Goal: Check status: Check status

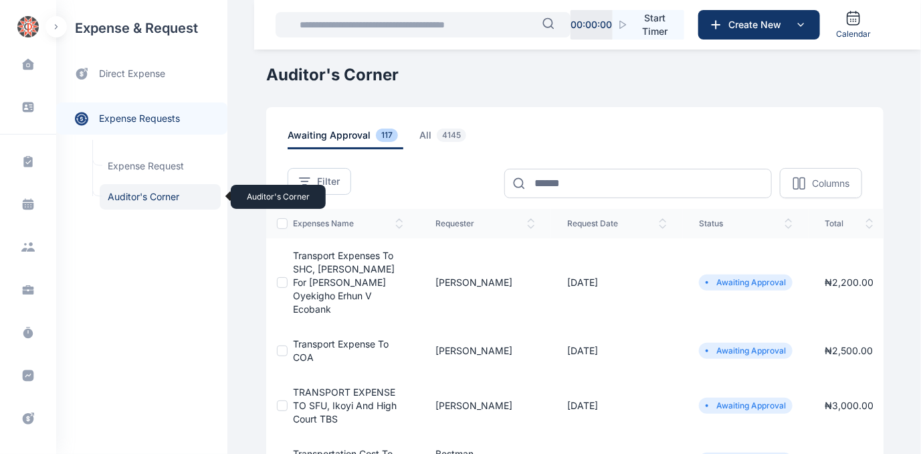
click at [130, 196] on span "Auditor's Corner Auditor's Corner" at bounding box center [160, 196] width 121 height 25
click at [332, 268] on span "Transport Expenses to SHC, Osborne for Prof. Wilson Oyekigho Erhun V Ecobank" at bounding box center [344, 282] width 102 height 65
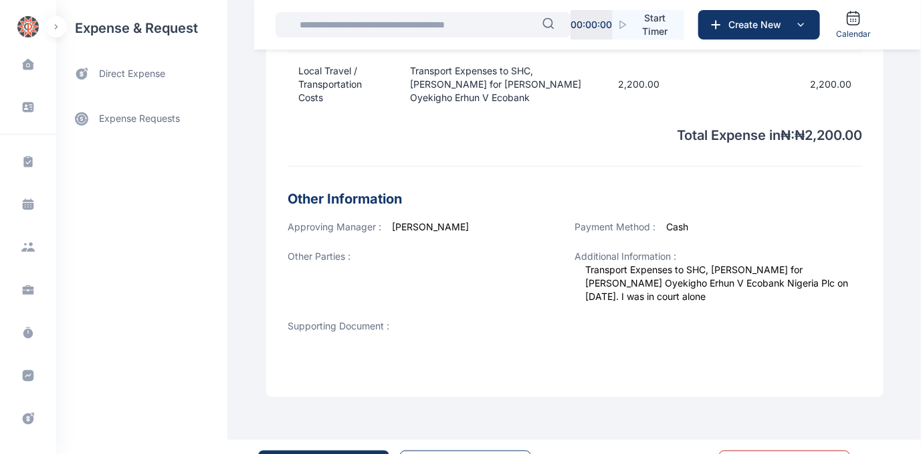
scroll to position [551, 0]
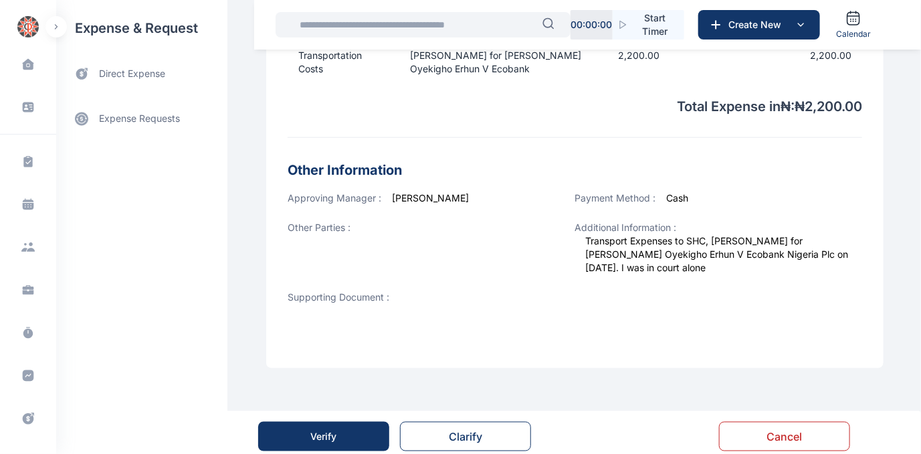
click at [333, 430] on div "Verify" at bounding box center [324, 436] width 26 height 13
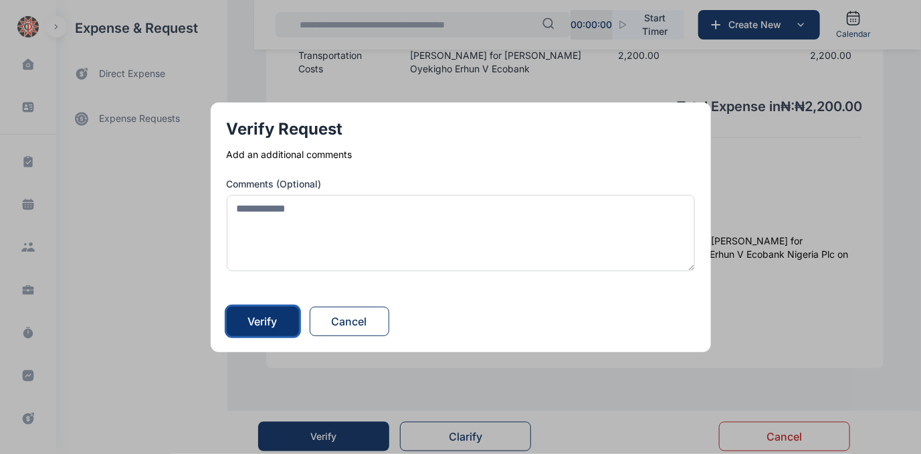
click at [262, 315] on div "Verify" at bounding box center [262, 321] width 29 height 16
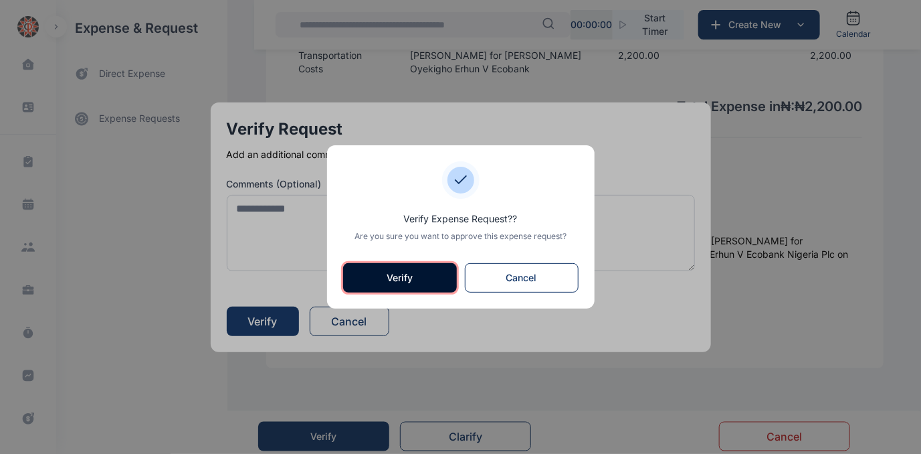
click at [395, 279] on button "Verify" at bounding box center [400, 277] width 114 height 29
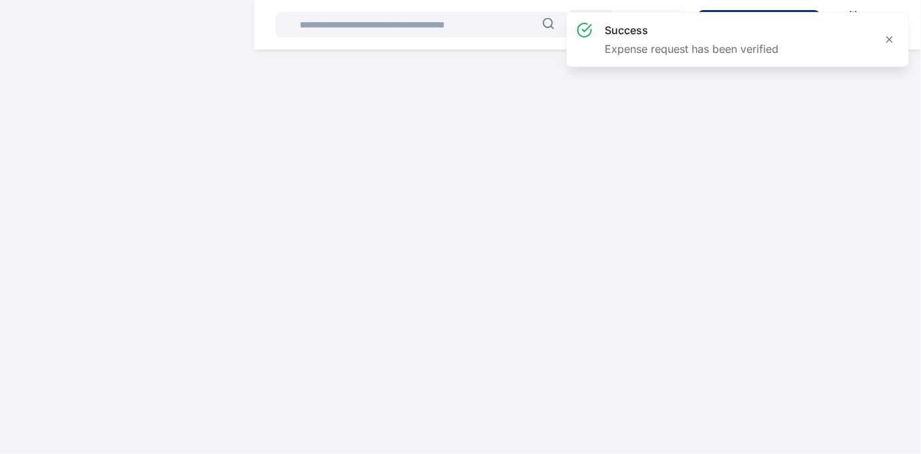
scroll to position [0, 0]
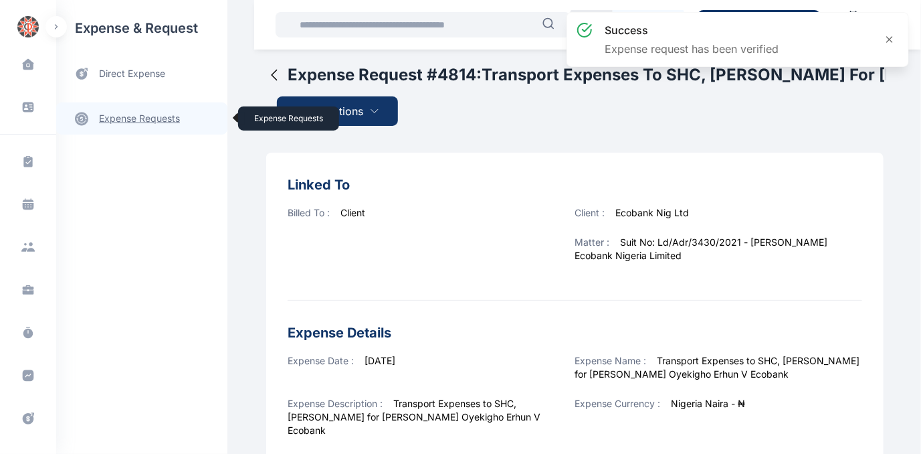
click at [111, 121] on link "expense requests expense requests" at bounding box center [141, 118] width 171 height 32
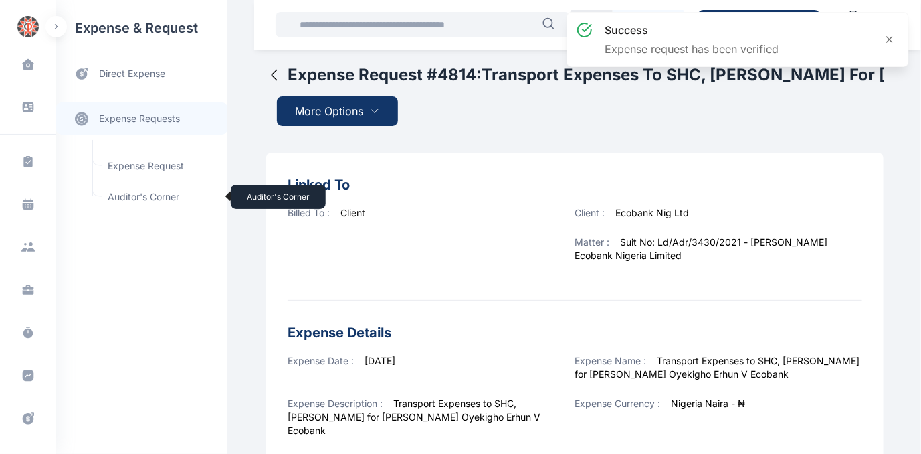
click at [129, 196] on span "Auditor's Corner Auditor's Corner" at bounding box center [160, 196] width 121 height 25
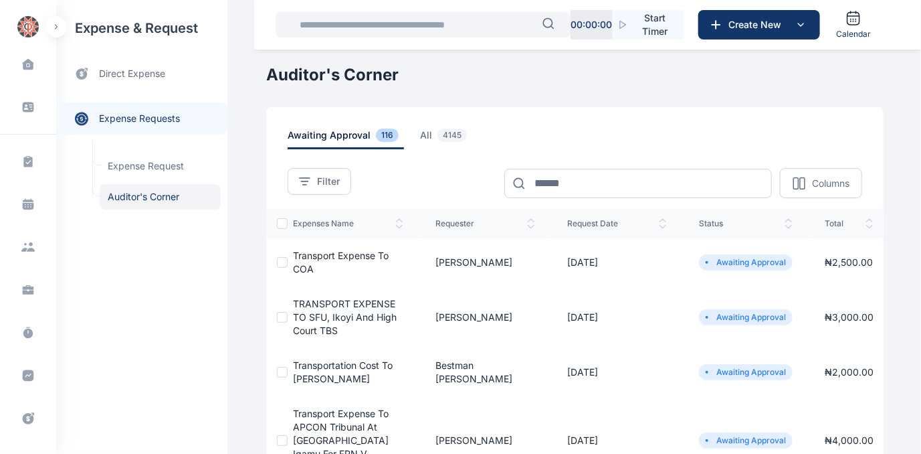
click at [316, 251] on span "Transport Expense to COA" at bounding box center [341, 262] width 96 height 25
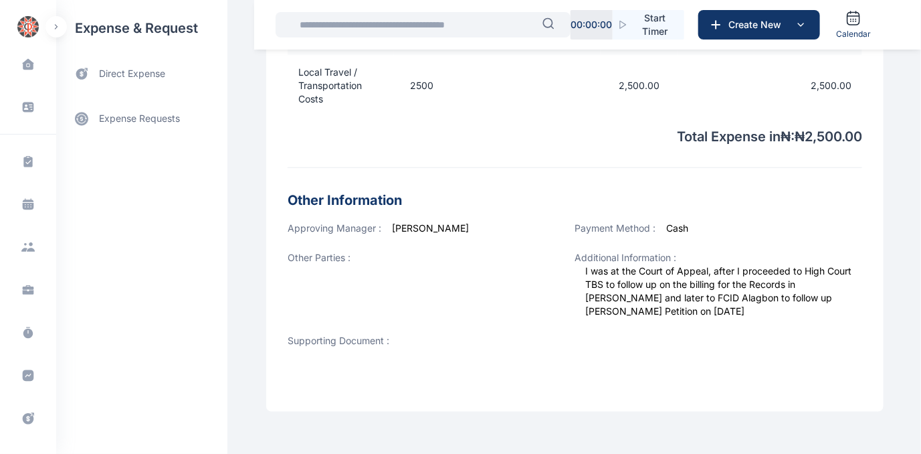
scroll to position [545, 0]
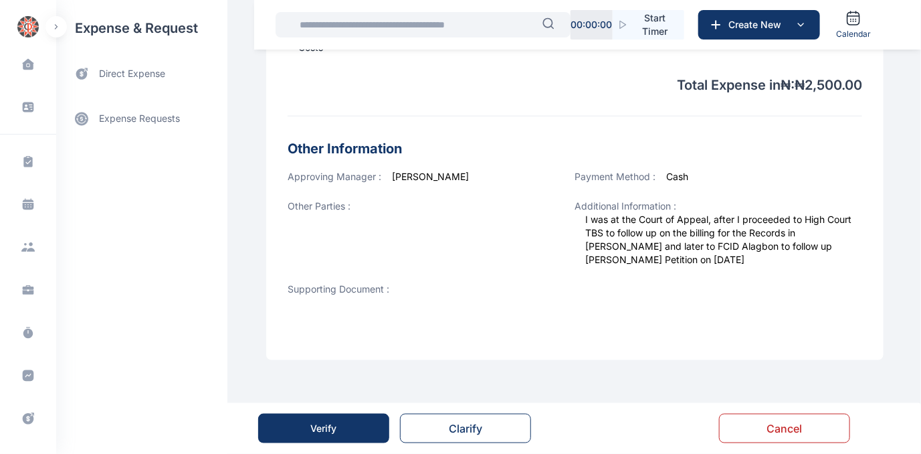
click at [329, 431] on div "Verify" at bounding box center [324, 427] width 26 height 13
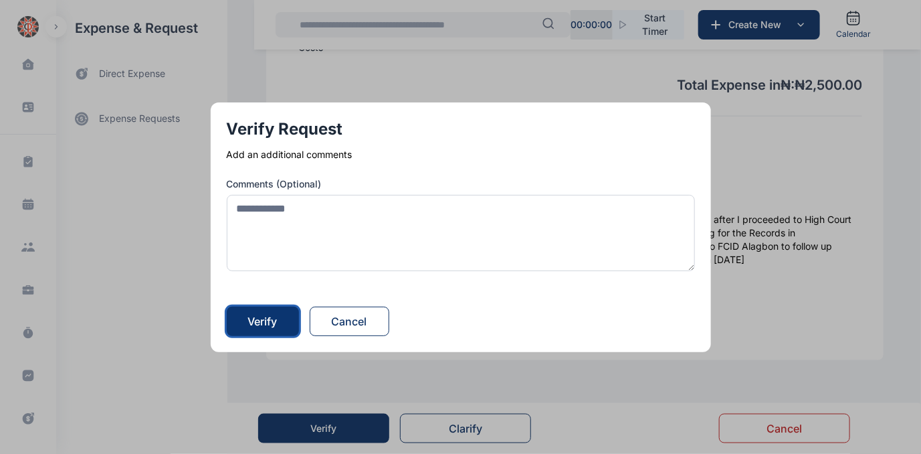
click at [276, 328] on div "Verify" at bounding box center [262, 321] width 29 height 16
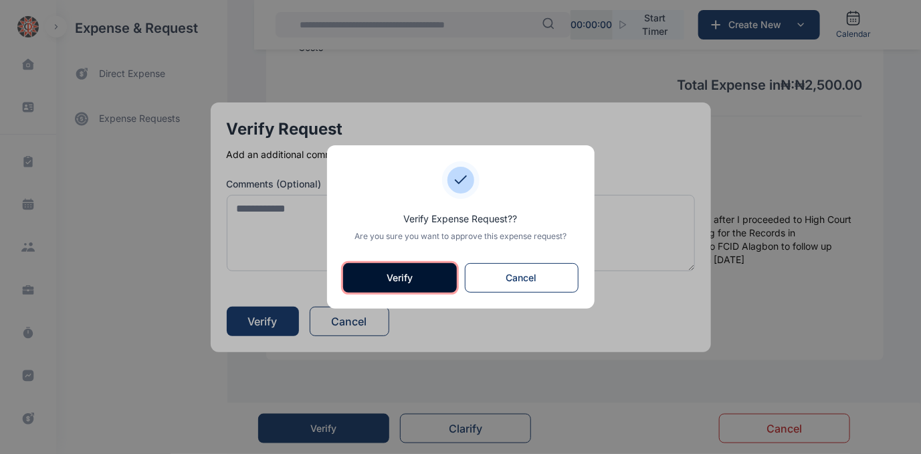
click at [413, 278] on button "Verify" at bounding box center [400, 277] width 114 height 29
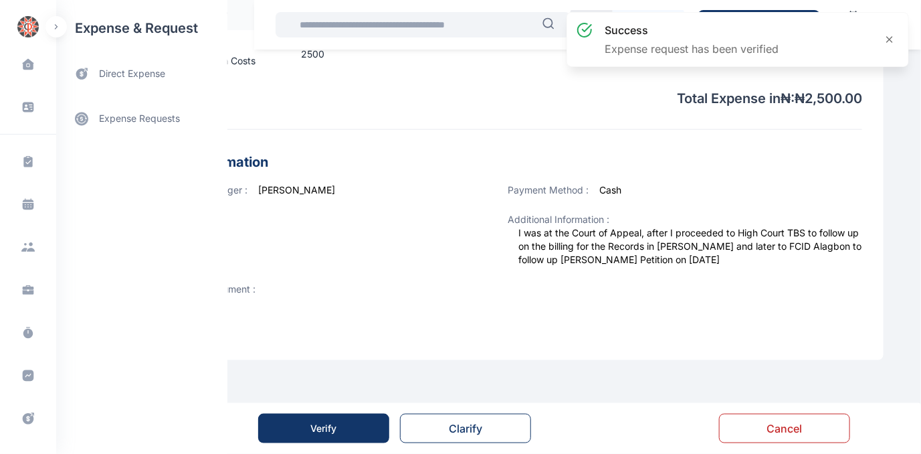
scroll to position [0, 0]
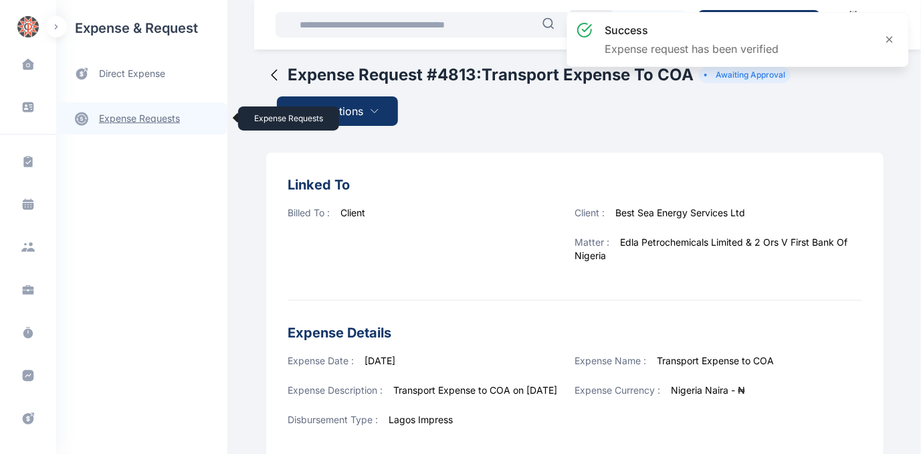
click at [114, 116] on link "expense requests expense requests" at bounding box center [141, 118] width 171 height 32
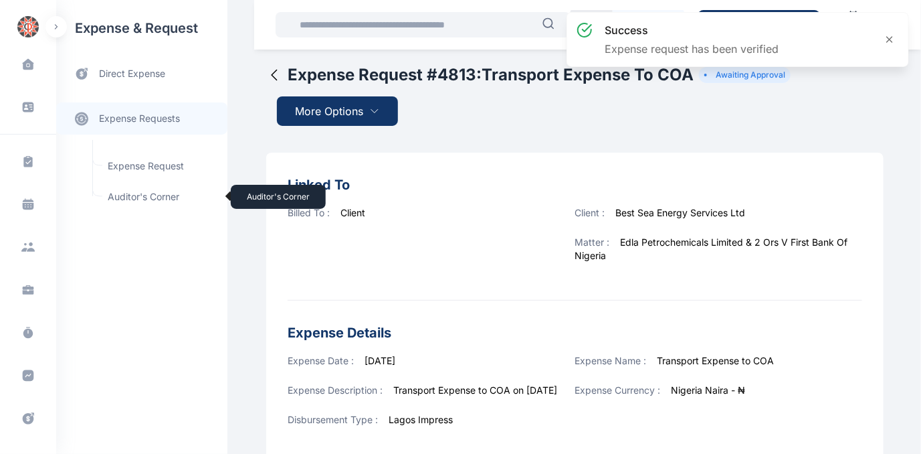
click at [123, 193] on span "Auditor's Corner Auditor's Corner" at bounding box center [160, 196] width 121 height 25
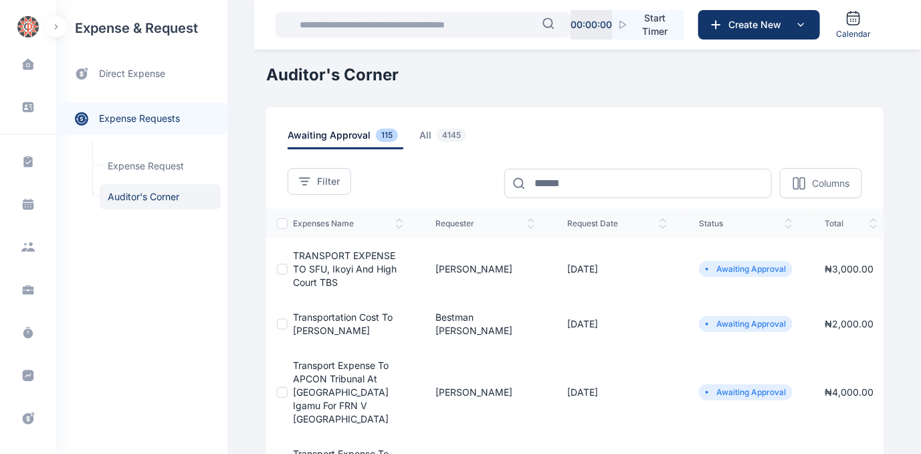
click at [302, 268] on span "TRANSPORT EXPENSE TO SFU, Ikoyi and High court TBS" at bounding box center [345, 269] width 104 height 38
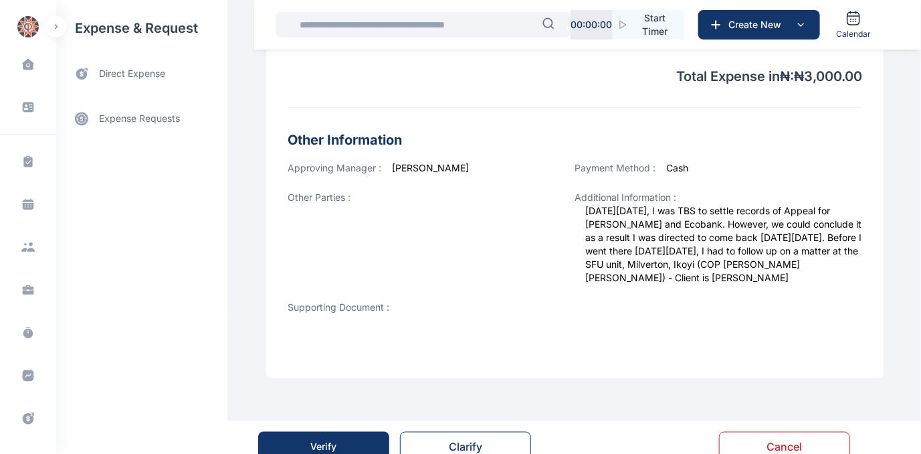
scroll to position [562, 0]
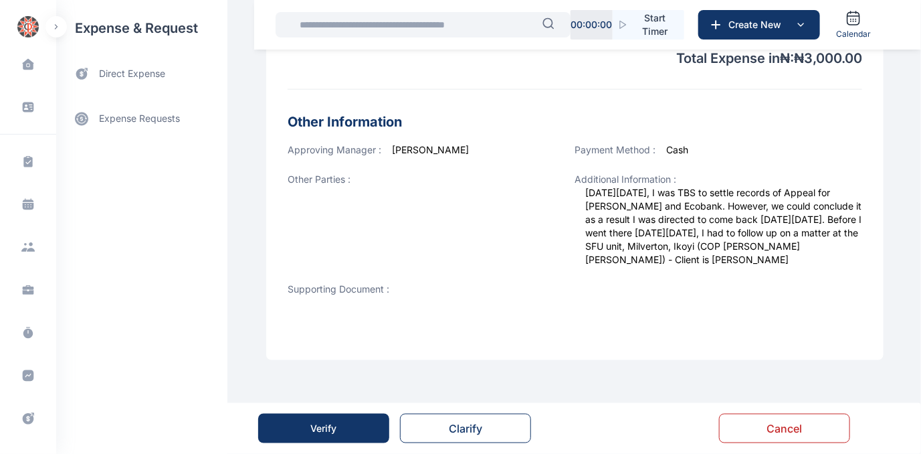
click at [328, 430] on div "Verify" at bounding box center [324, 427] width 26 height 13
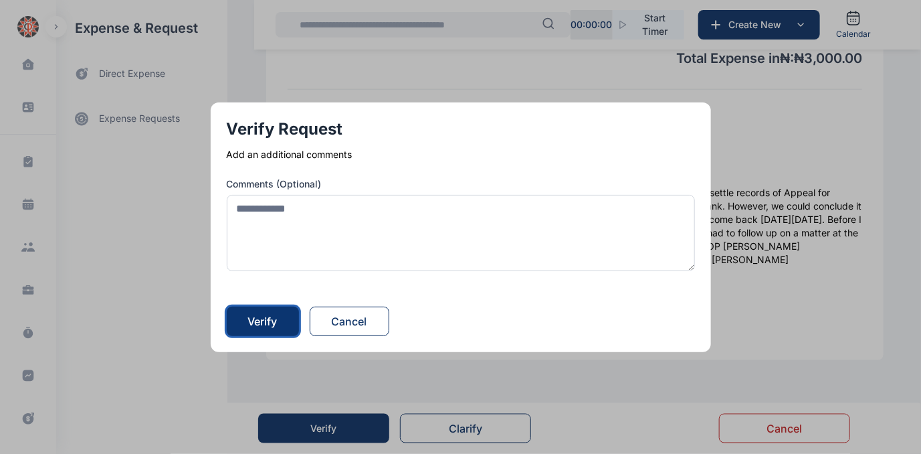
click at [269, 327] on div "Verify" at bounding box center [262, 321] width 29 height 16
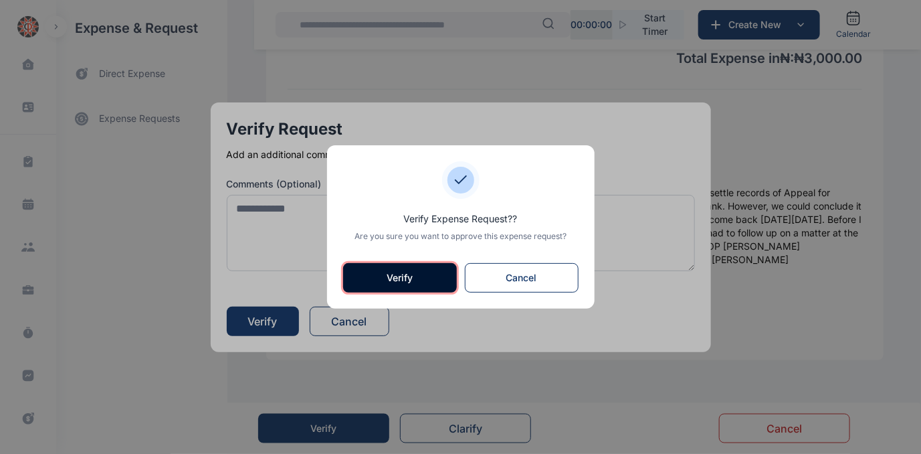
click at [410, 263] on button "Verify" at bounding box center [400, 277] width 114 height 29
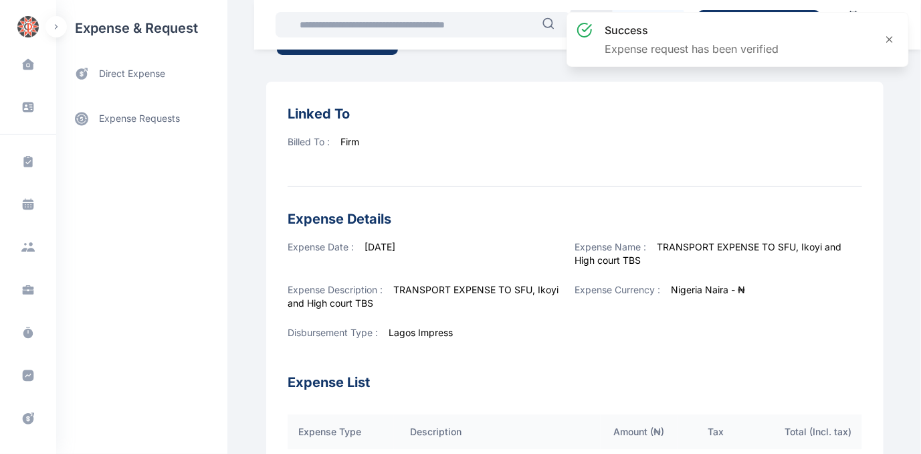
scroll to position [82, 0]
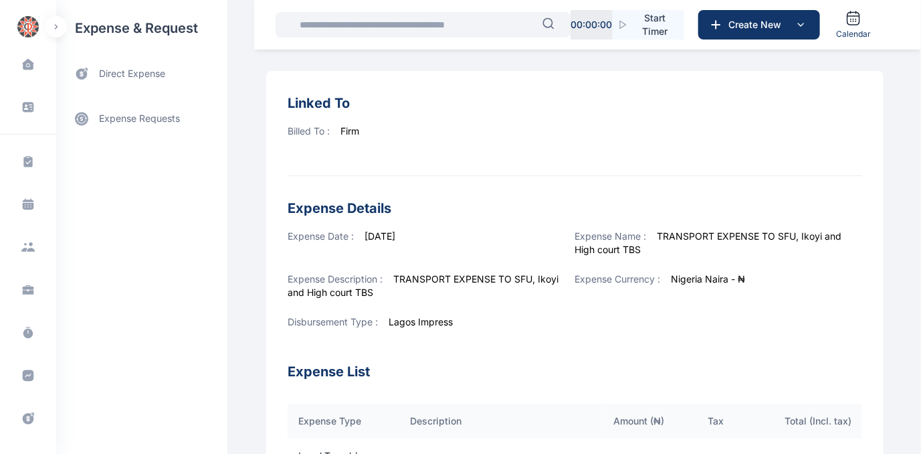
click at [560, 371] on h3 "Expense List" at bounding box center [575, 363] width 575 height 37
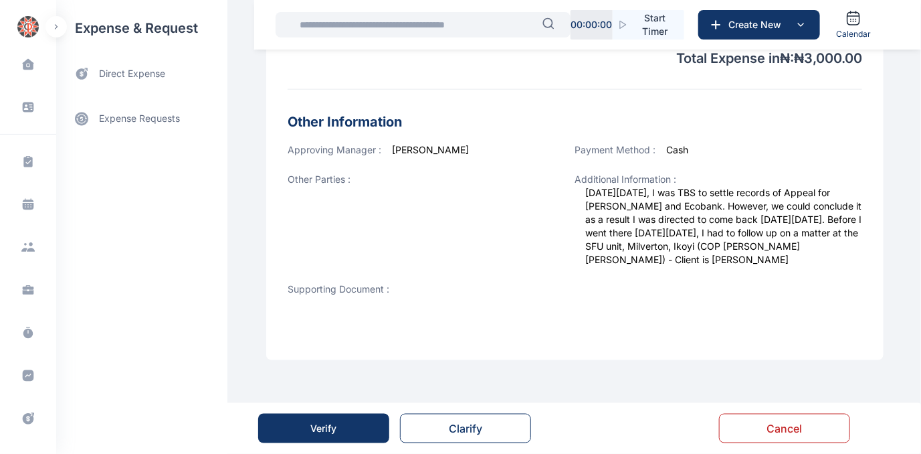
scroll to position [562, 0]
click at [296, 431] on button "Verify" at bounding box center [323, 427] width 131 height 29
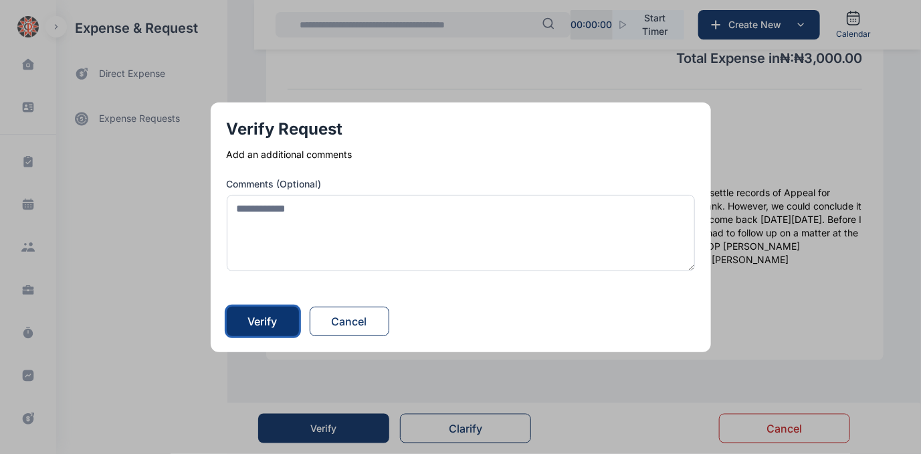
click at [262, 319] on div "Verify" at bounding box center [262, 321] width 29 height 16
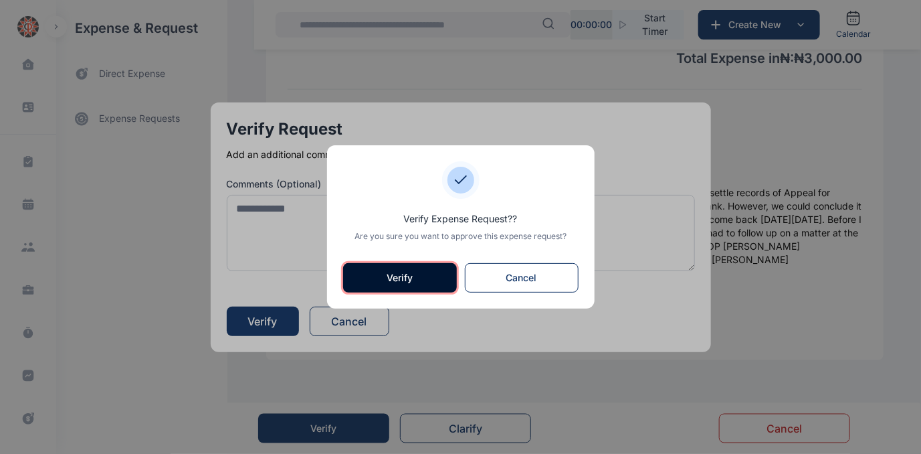
click at [411, 277] on button "Verify" at bounding box center [400, 277] width 114 height 29
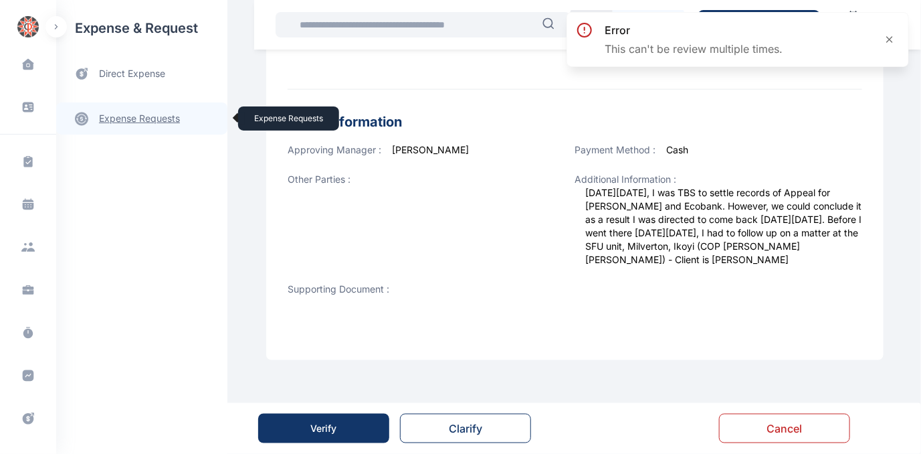
click at [112, 120] on link "expense requests expense requests" at bounding box center [141, 118] width 171 height 32
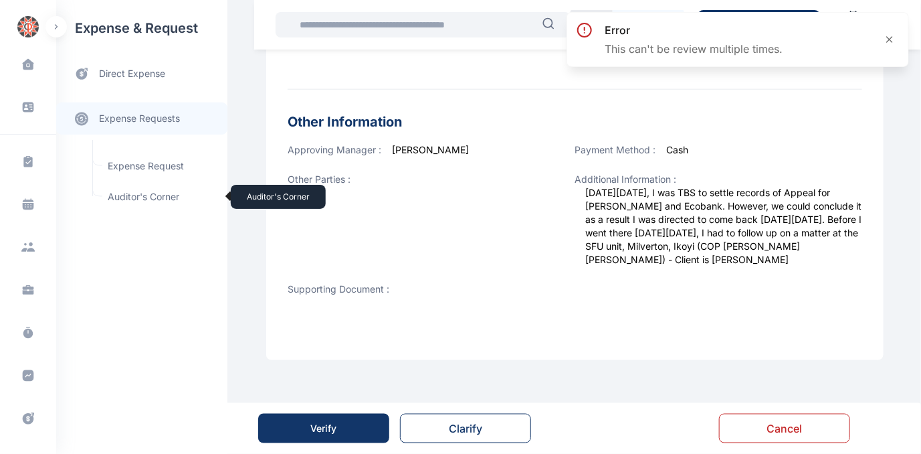
click at [119, 197] on span "Auditor's Corner Auditor's Corner" at bounding box center [160, 196] width 121 height 25
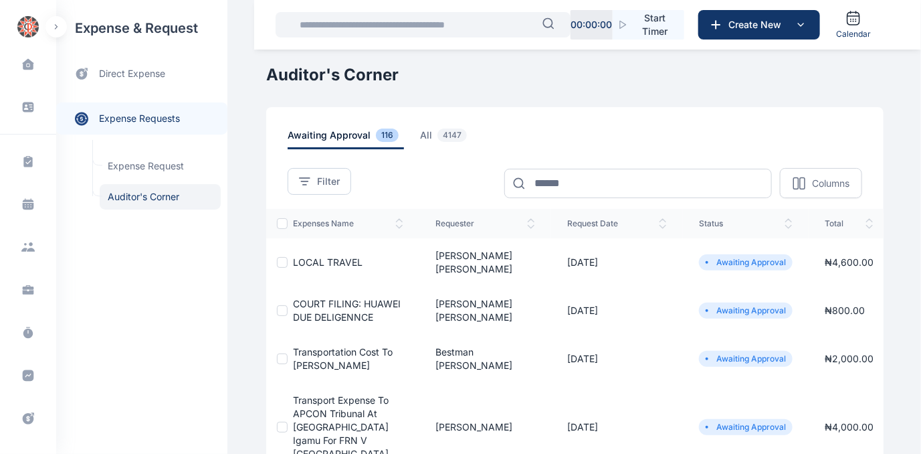
click at [317, 298] on span "COURT FILING: HUAWEI DUE DELIGENNCE" at bounding box center [347, 310] width 108 height 25
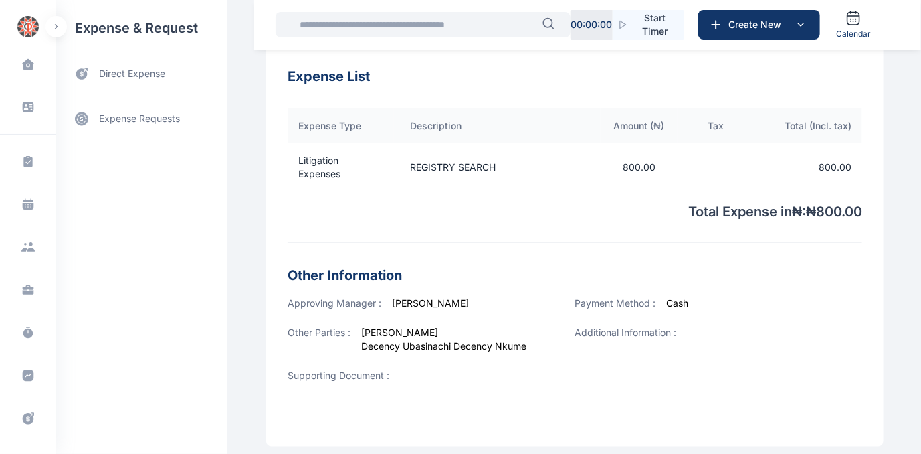
scroll to position [483, 0]
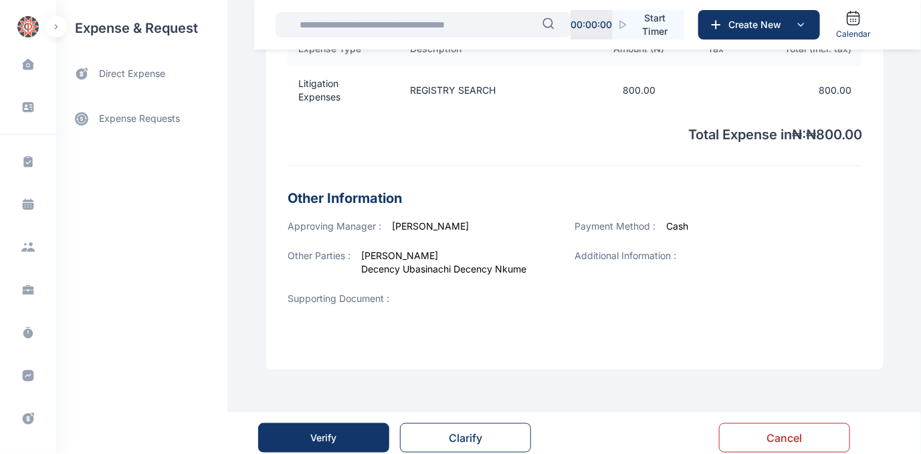
click at [322, 431] on div "Verify" at bounding box center [324, 437] width 26 height 13
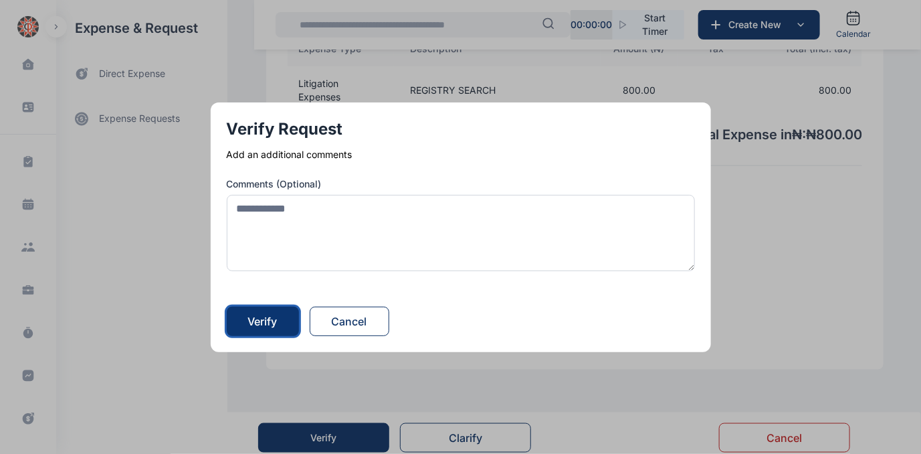
click at [261, 320] on div "Verify" at bounding box center [262, 321] width 29 height 16
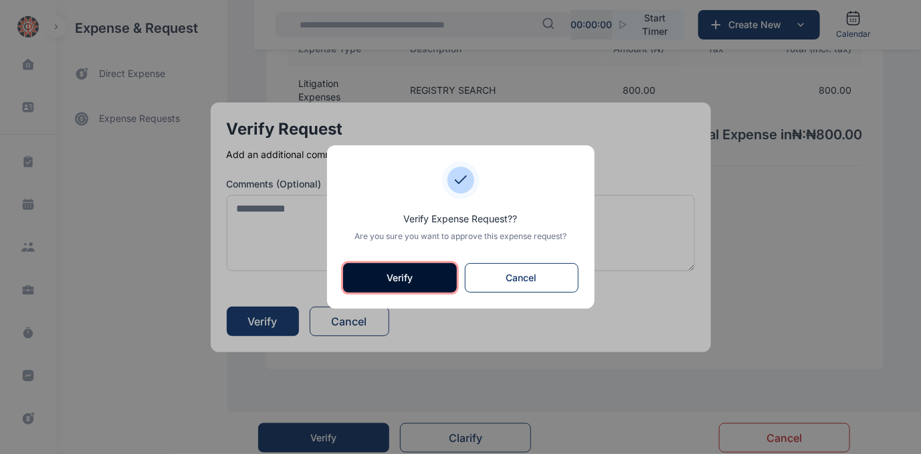
click at [361, 273] on button "Verify" at bounding box center [400, 277] width 114 height 29
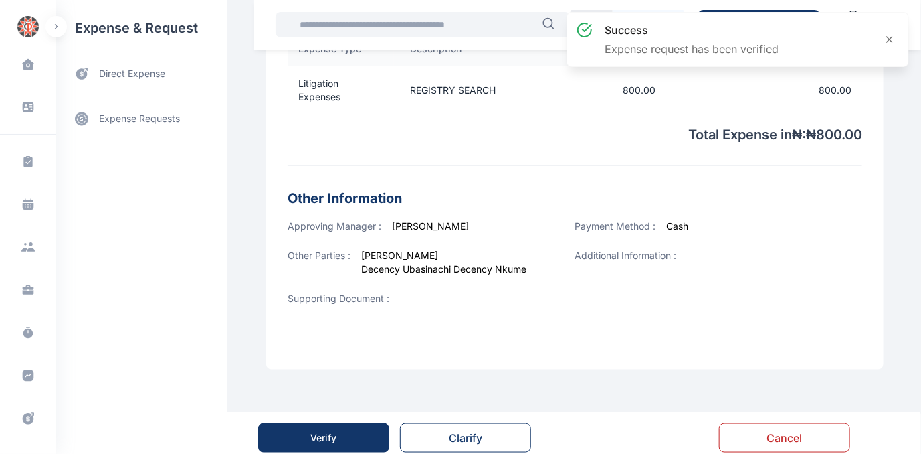
scroll to position [0, 0]
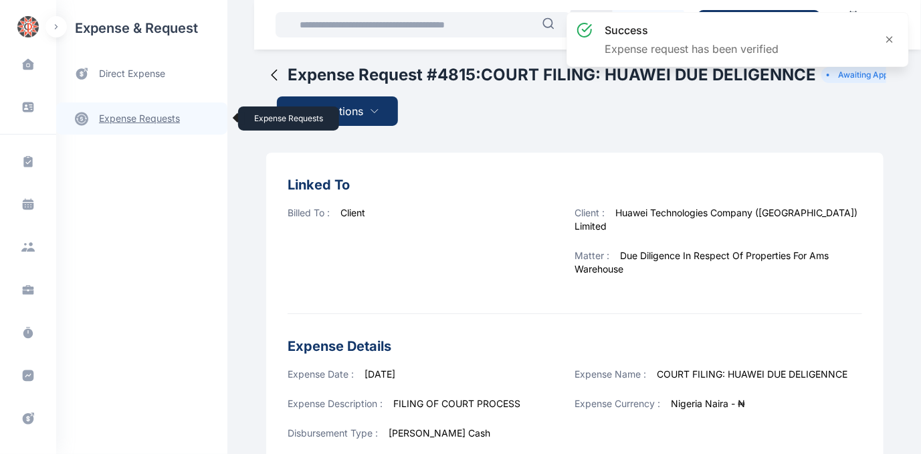
click at [145, 118] on link "expense requests expense requests" at bounding box center [141, 118] width 171 height 32
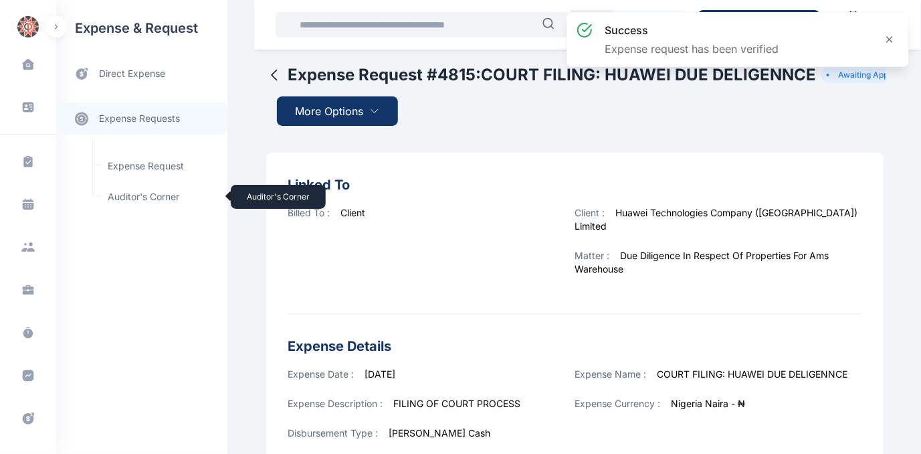
click at [135, 193] on span "Auditor's Corner Auditor's Corner" at bounding box center [160, 196] width 121 height 25
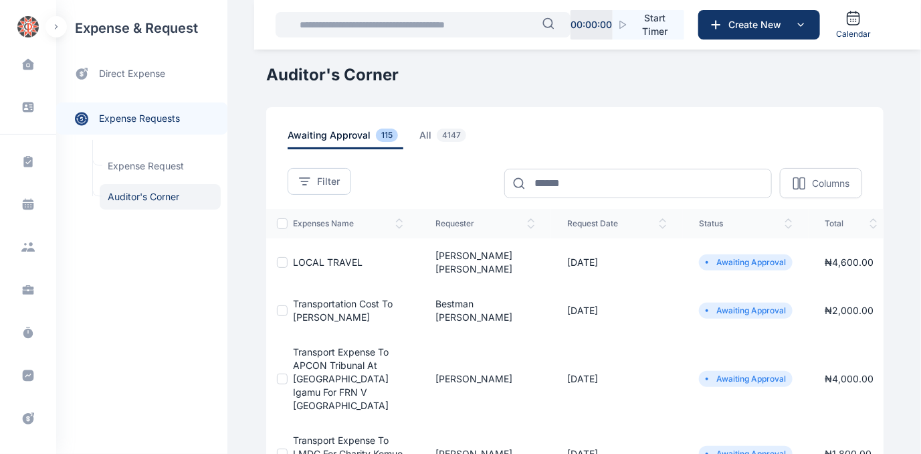
click at [306, 298] on span "Transportation cost to [PERSON_NAME]" at bounding box center [343, 310] width 100 height 25
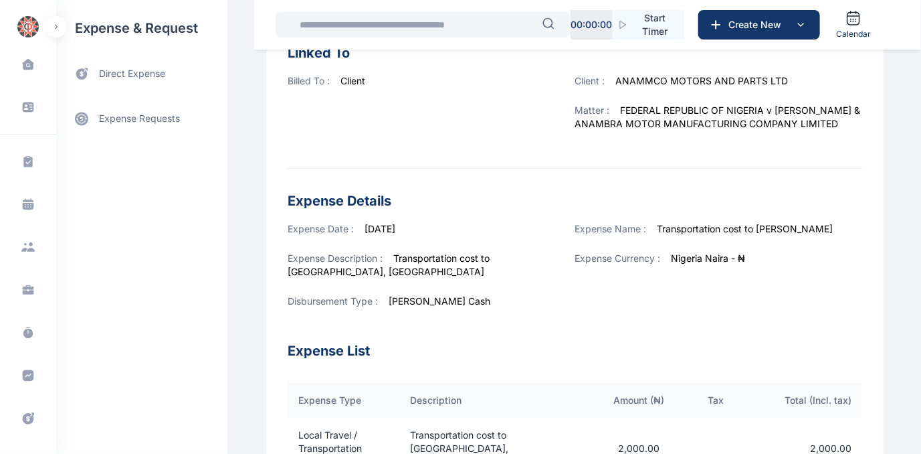
scroll to position [497, 0]
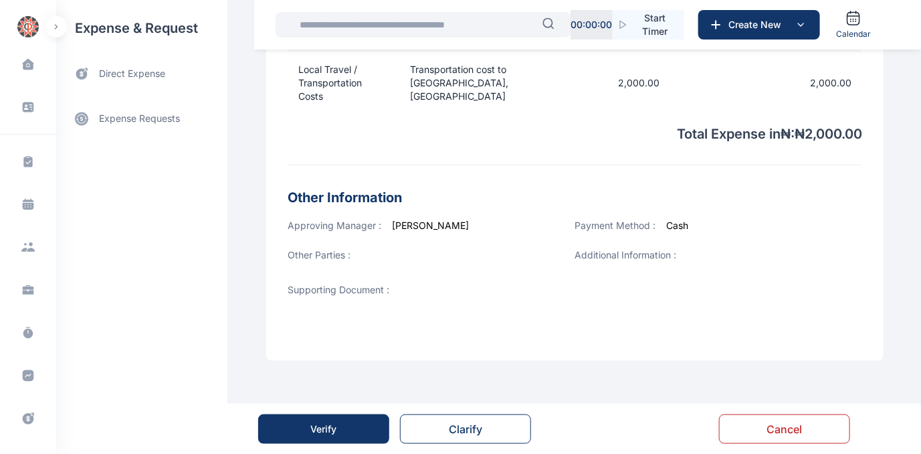
click at [324, 428] on div "Verify" at bounding box center [324, 428] width 26 height 13
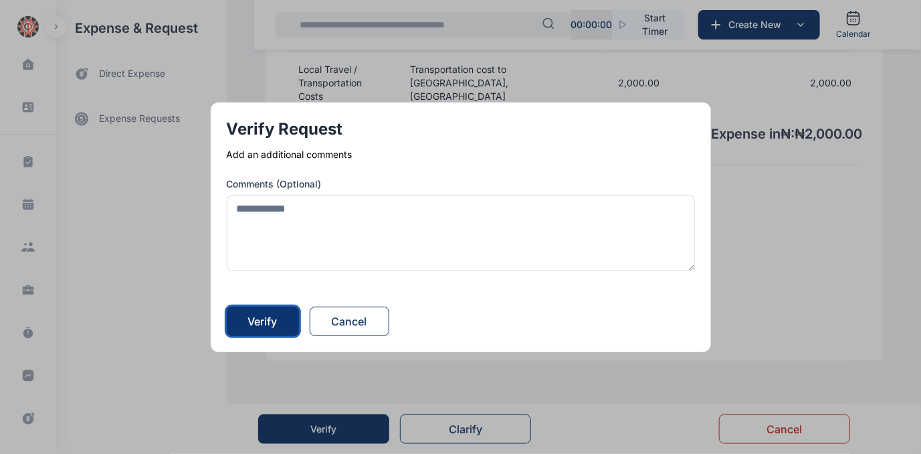
click at [268, 320] on div "Verify" at bounding box center [262, 321] width 29 height 16
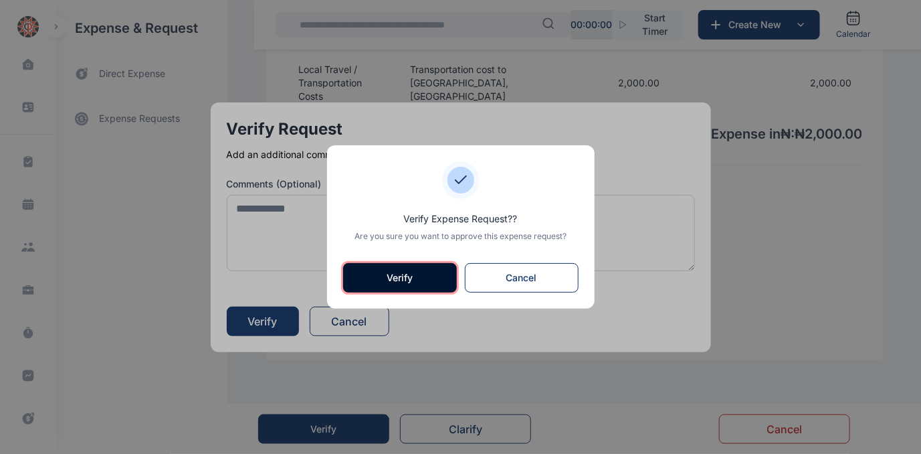
click at [420, 269] on button "Verify" at bounding box center [400, 277] width 114 height 29
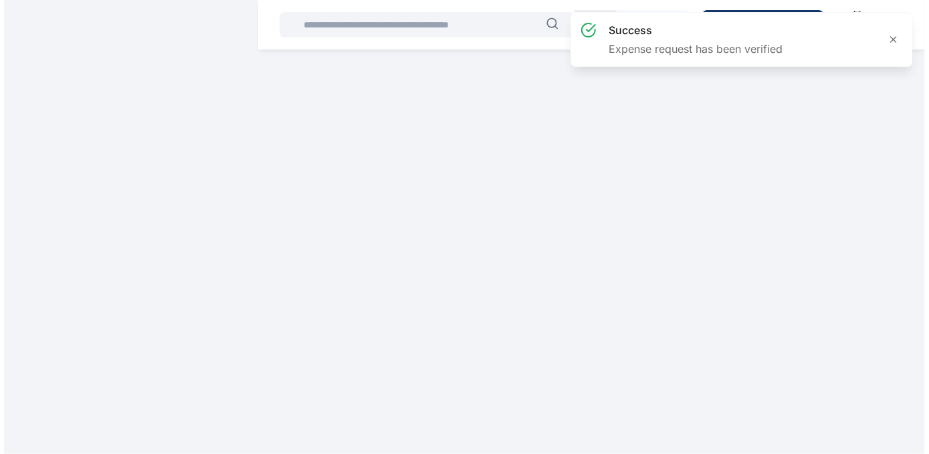
scroll to position [0, 0]
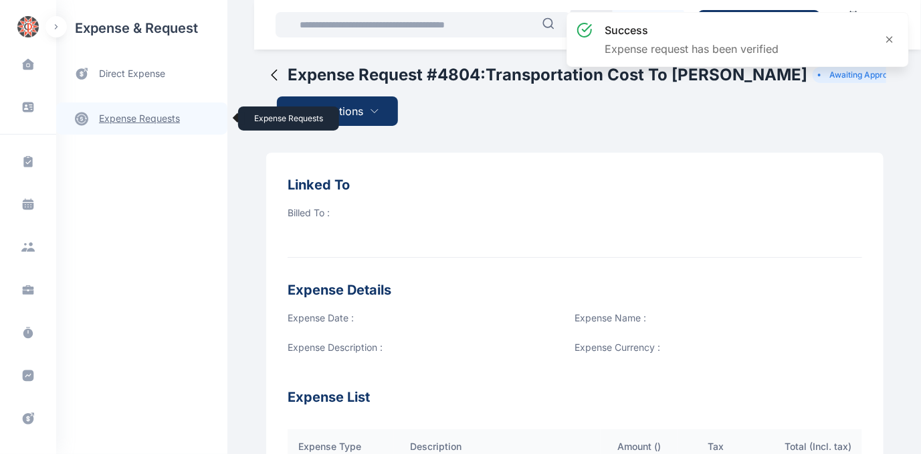
click at [122, 116] on link "expense requests expense requests" at bounding box center [141, 118] width 171 height 32
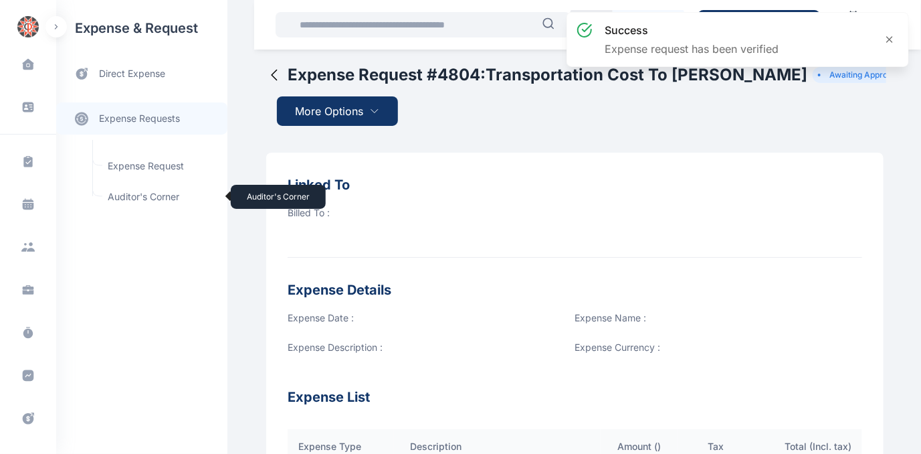
click at [125, 195] on span "Auditor's Corner Auditor's Corner" at bounding box center [160, 196] width 121 height 25
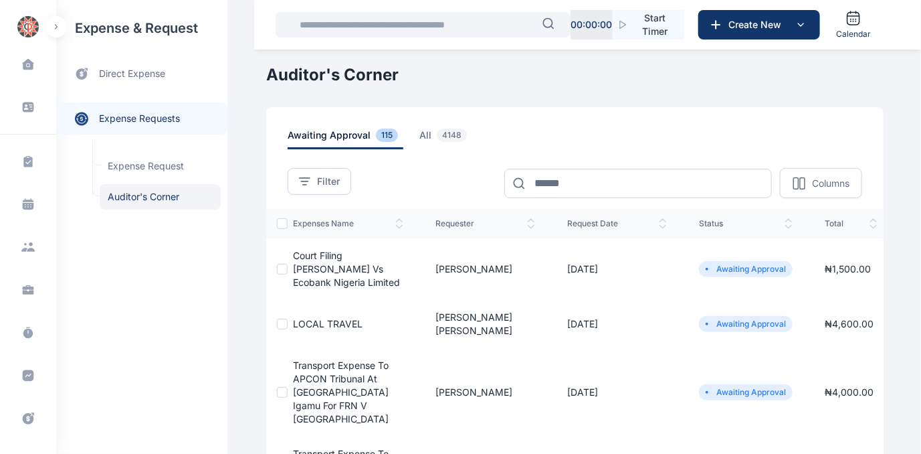
click at [320, 264] on span "Court Filing [PERSON_NAME] Vs Ecobank Nigeria Limited" at bounding box center [346, 269] width 107 height 38
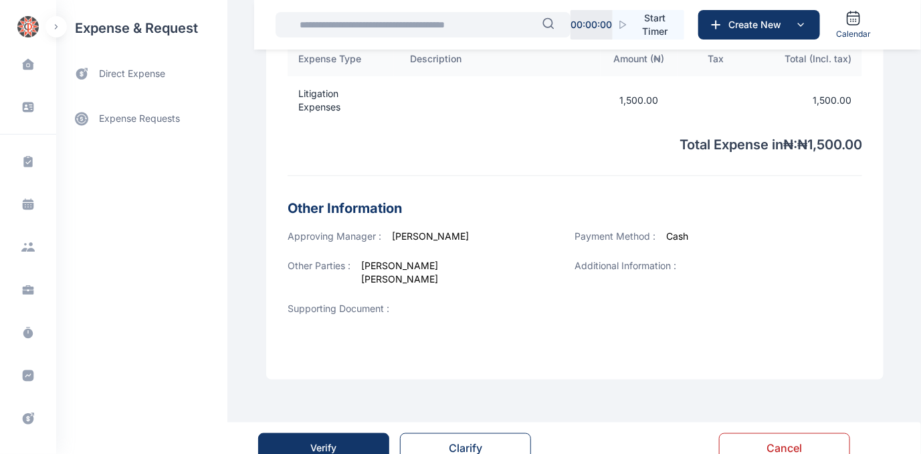
scroll to position [483, 0]
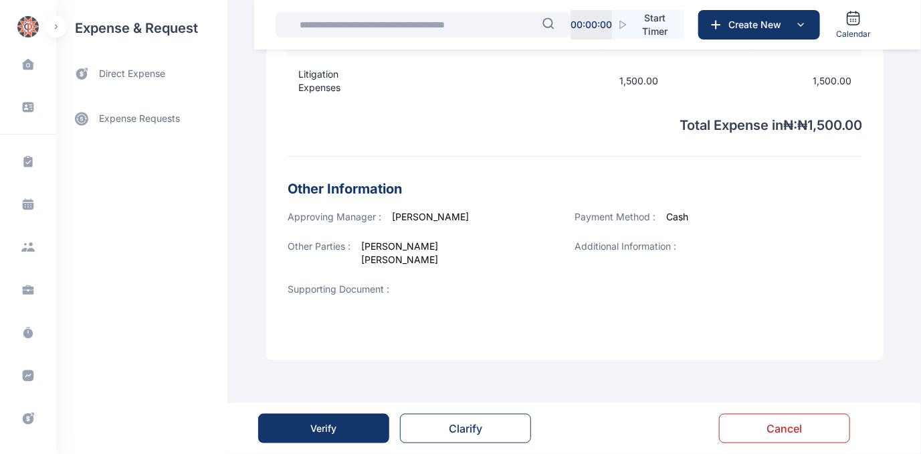
click at [324, 427] on div "Verify" at bounding box center [324, 427] width 26 height 13
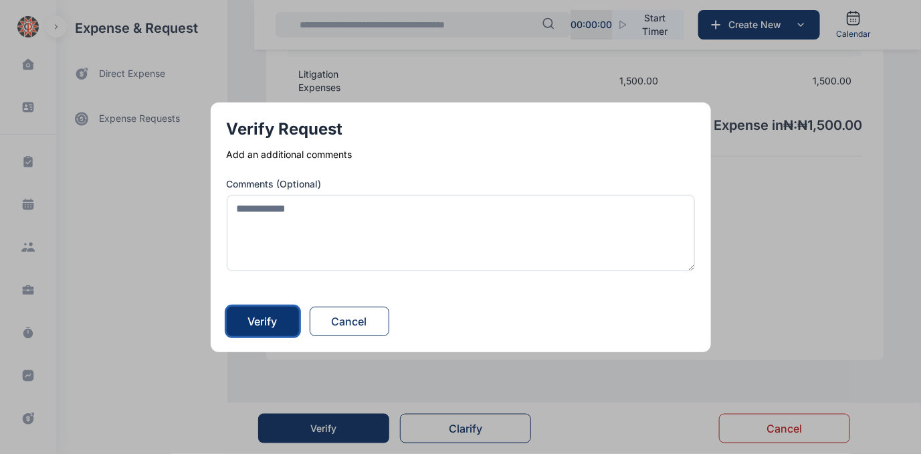
click at [268, 317] on div "Verify" at bounding box center [262, 321] width 29 height 16
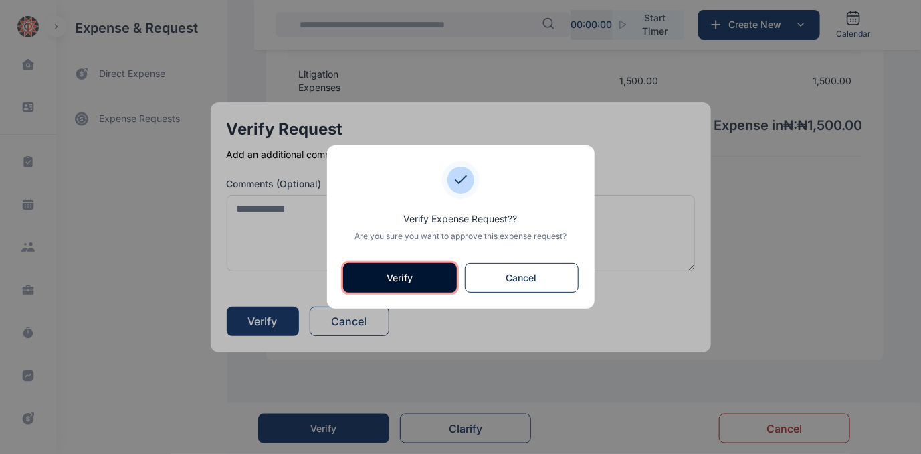
click at [371, 279] on button "Verify" at bounding box center [400, 277] width 114 height 29
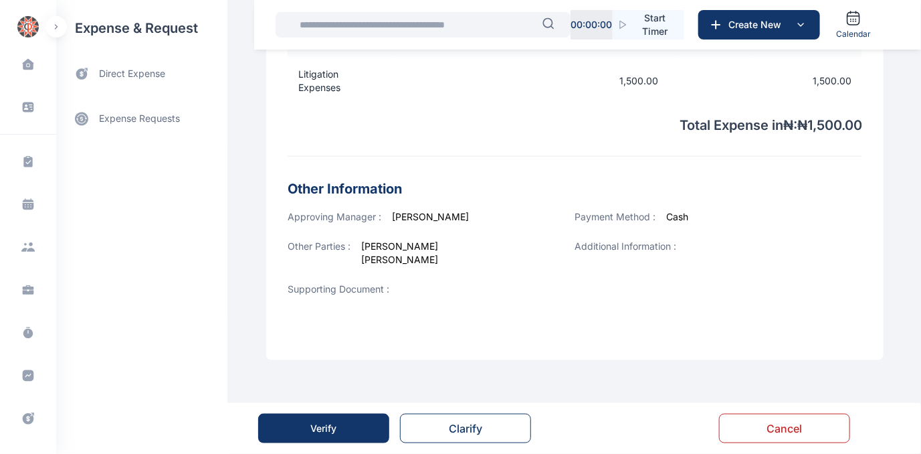
click at [319, 421] on div "Verify" at bounding box center [324, 427] width 26 height 13
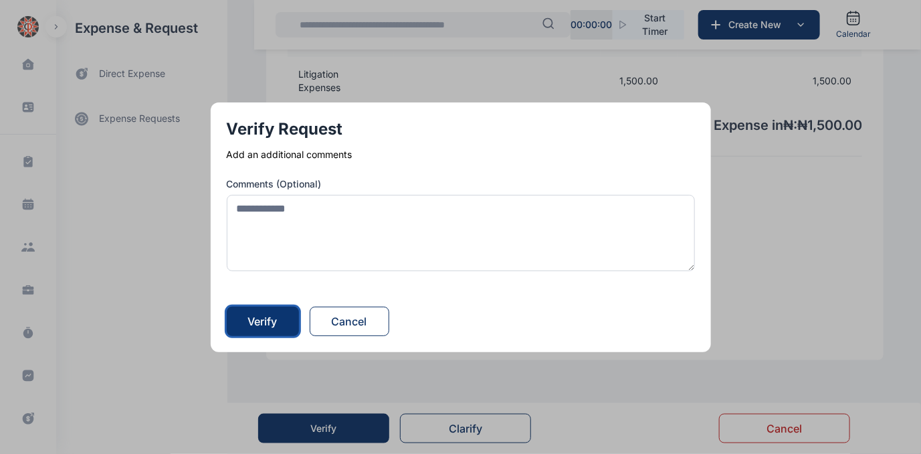
click at [261, 320] on div "Verify" at bounding box center [262, 321] width 29 height 16
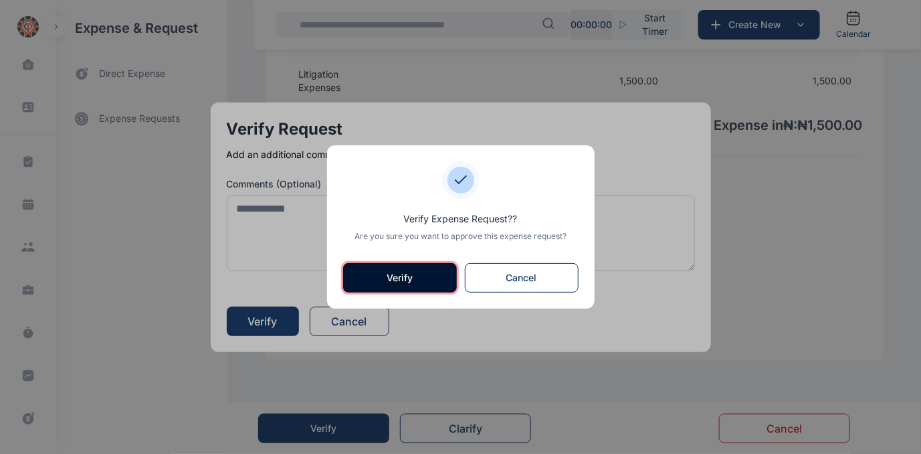
click at [382, 276] on button "Verify" at bounding box center [400, 277] width 114 height 29
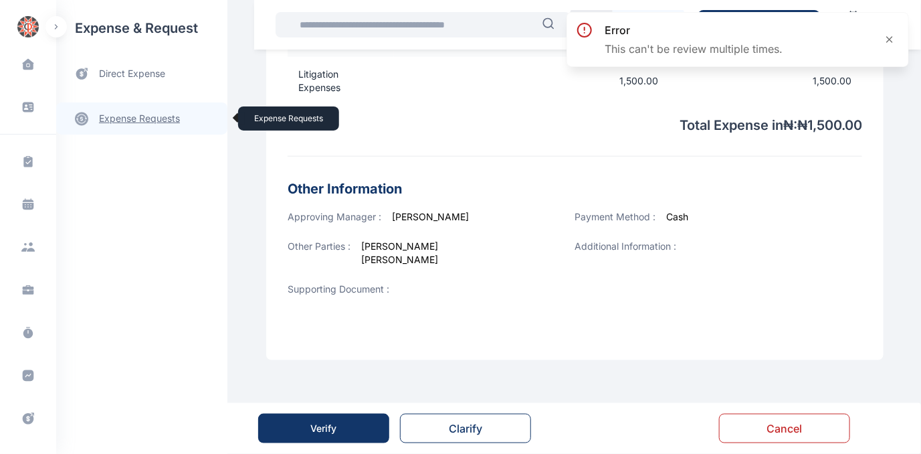
click at [126, 120] on link "expense requests expense requests" at bounding box center [141, 118] width 171 height 32
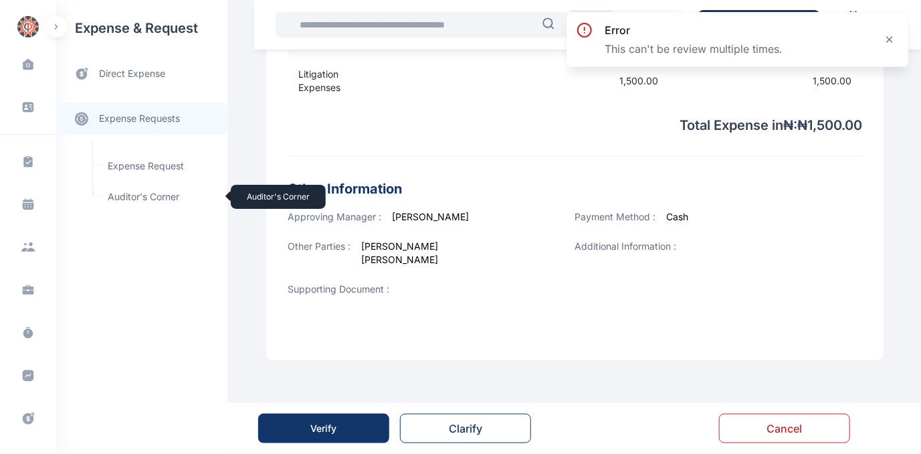
click at [145, 197] on span "Auditor's Corner Auditor's Corner" at bounding box center [160, 196] width 121 height 25
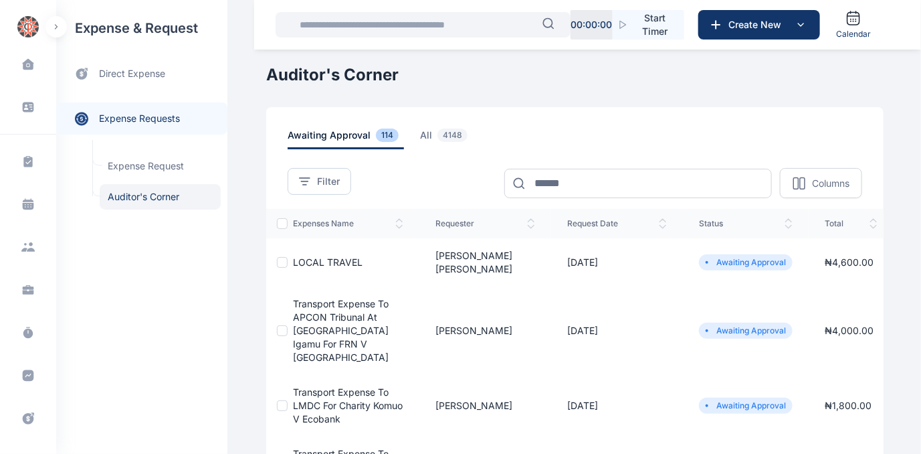
click at [324, 298] on span "Transport expense to APCON Tribunal at [GEOGRAPHIC_DATA] Igamu for FRN V [GEOGR…" at bounding box center [341, 330] width 96 height 65
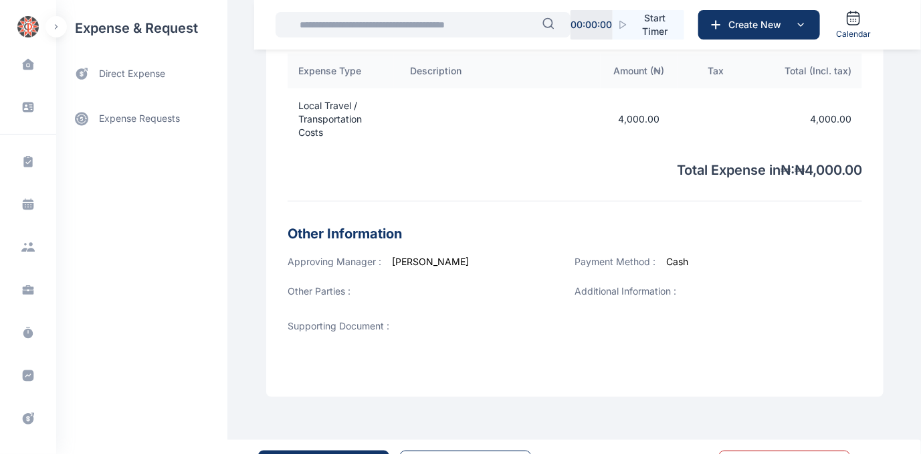
scroll to position [474, 0]
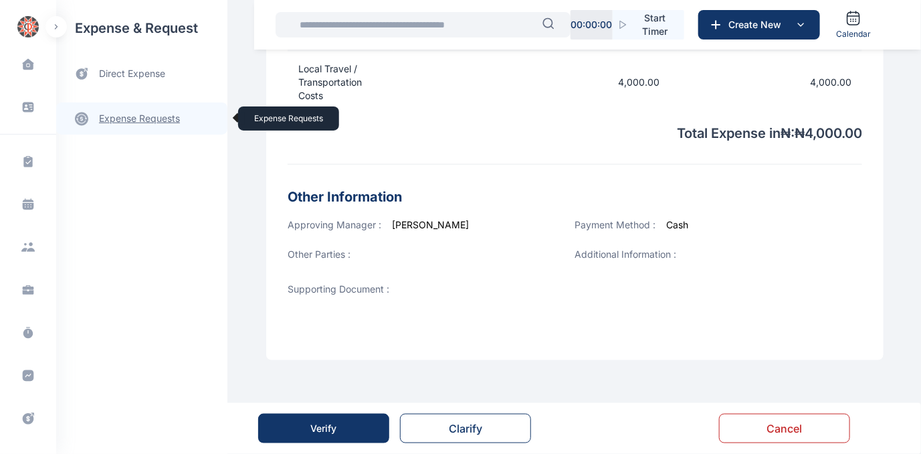
click at [142, 118] on link "expense requests expense requests" at bounding box center [141, 118] width 171 height 32
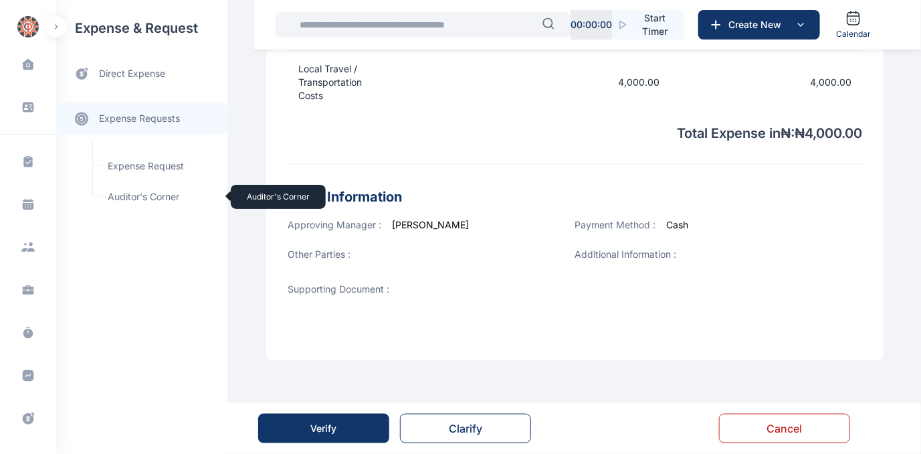
click at [116, 193] on span "Auditor's Corner Auditor's Corner" at bounding box center [160, 196] width 121 height 25
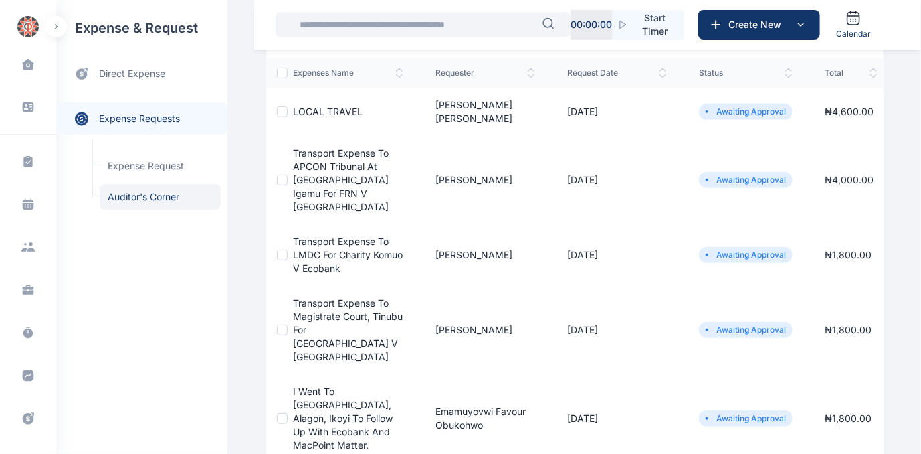
scroll to position [182, 0]
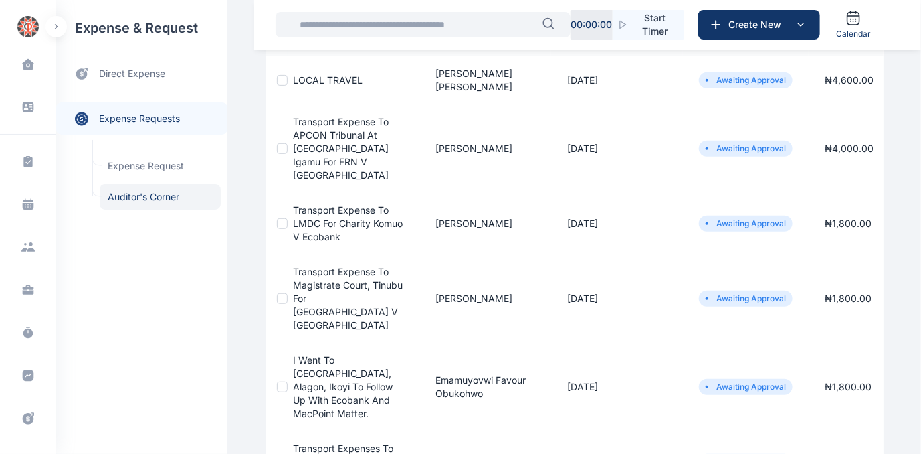
click at [312, 193] on td "Transport expense to LMDC for Charity Komuo v Ecobank" at bounding box center [354, 224] width 132 height 62
click at [306, 204] on span "Transport expense to LMDC for Charity Komuo v Ecobank" at bounding box center [348, 223] width 110 height 38
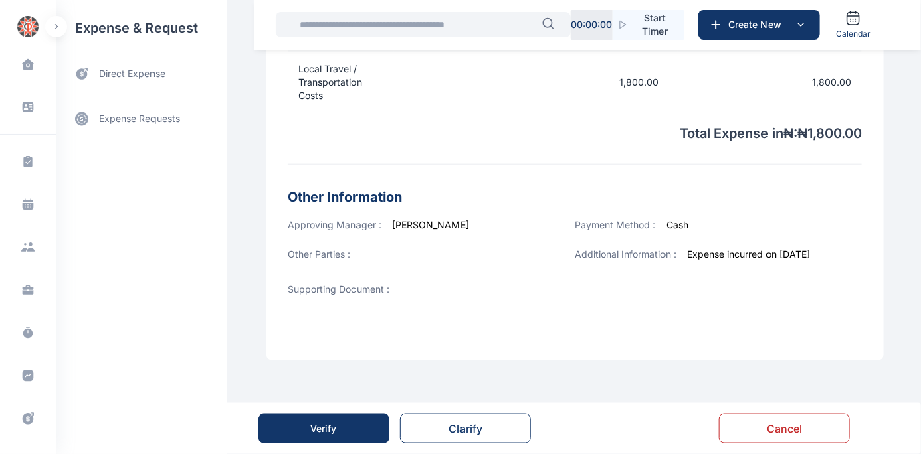
scroll to position [503, 0]
click at [307, 432] on button "Verify" at bounding box center [323, 427] width 131 height 29
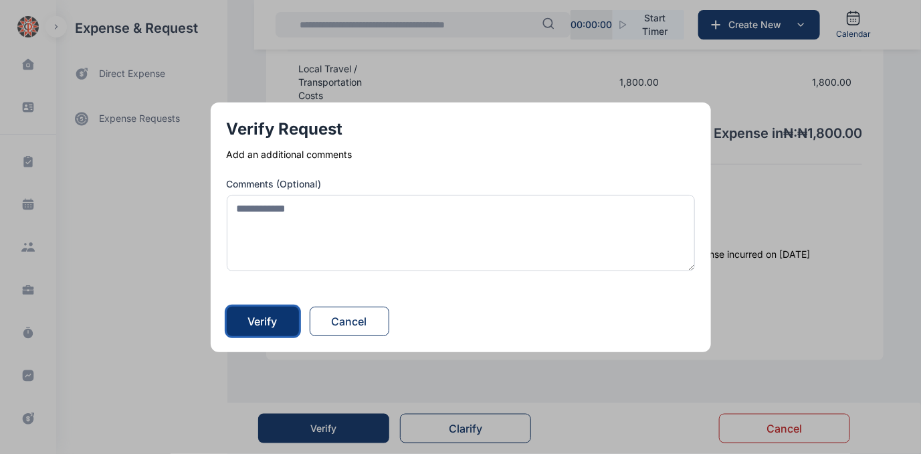
click at [262, 326] on div "Verify" at bounding box center [262, 321] width 29 height 16
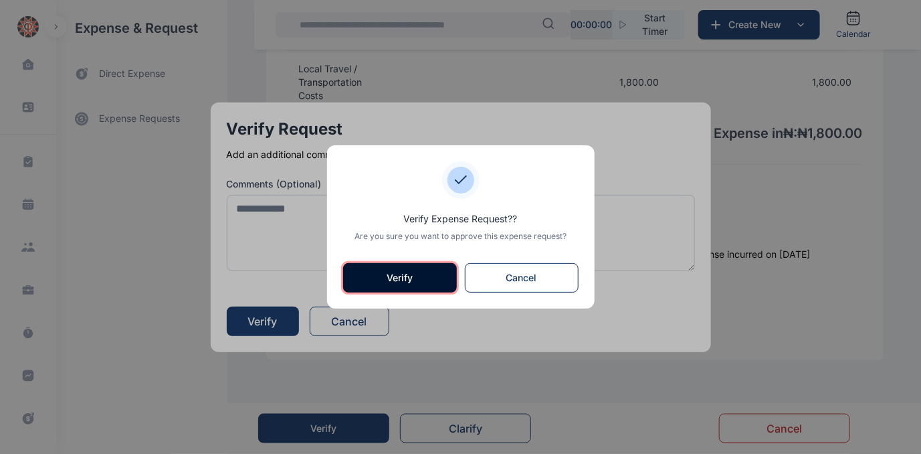
click at [391, 276] on button "Verify" at bounding box center [400, 277] width 114 height 29
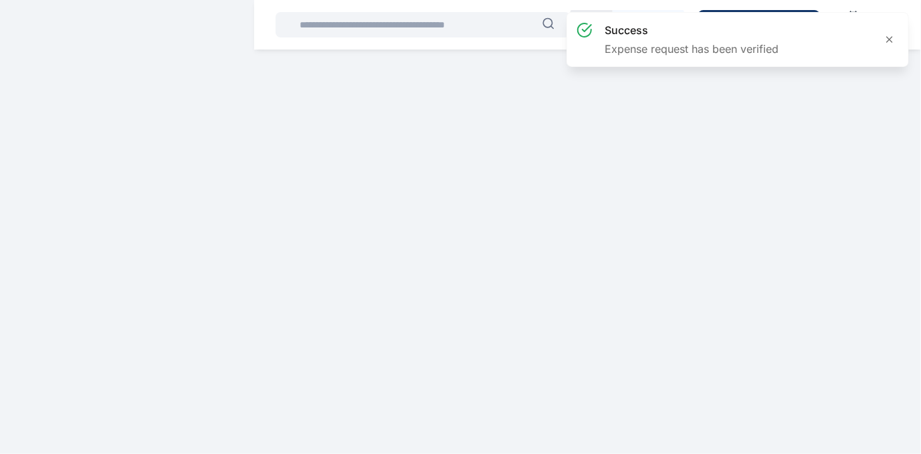
scroll to position [0, 0]
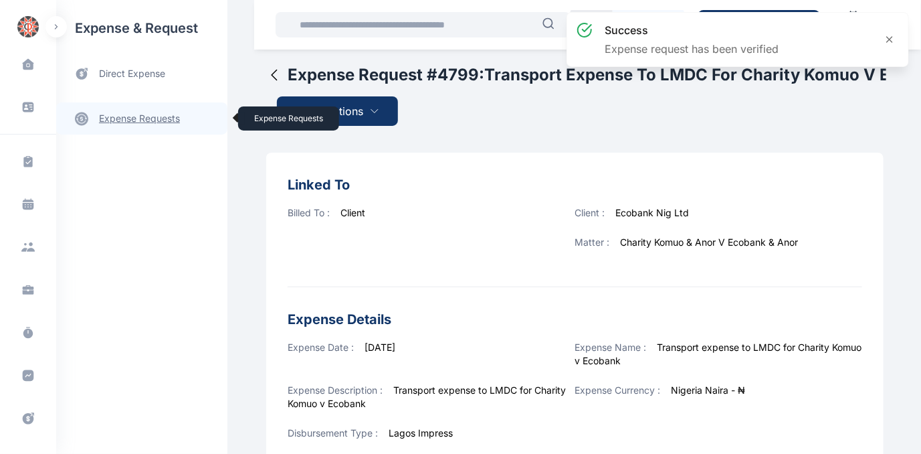
click at [125, 116] on link "expense requests expense requests" at bounding box center [141, 118] width 171 height 32
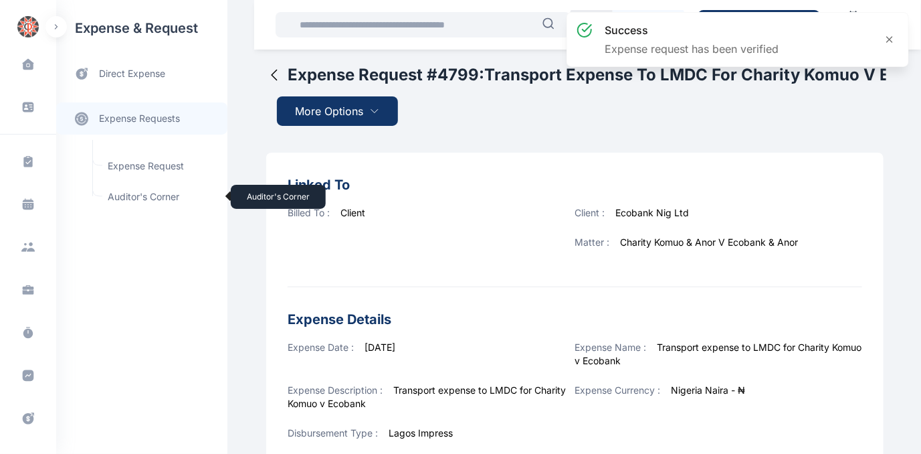
click at [122, 193] on span "Auditor's Corner Auditor's Corner" at bounding box center [160, 196] width 121 height 25
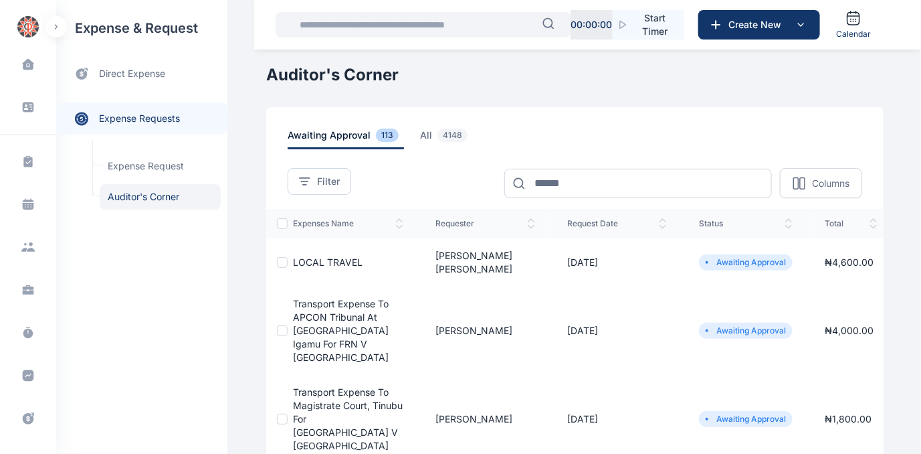
scroll to position [121, 0]
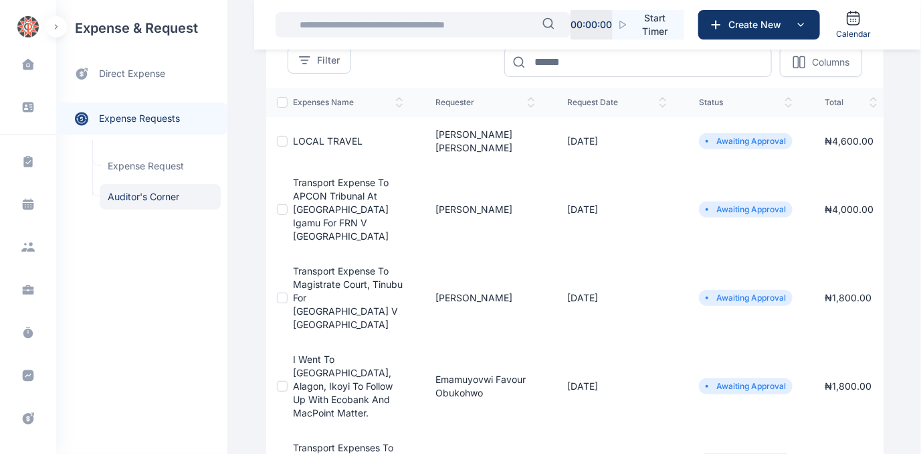
click at [303, 265] on span "Transport expense to Magistrate Court, Tinubu for [GEOGRAPHIC_DATA] v [GEOGRAPH…" at bounding box center [348, 297] width 110 height 65
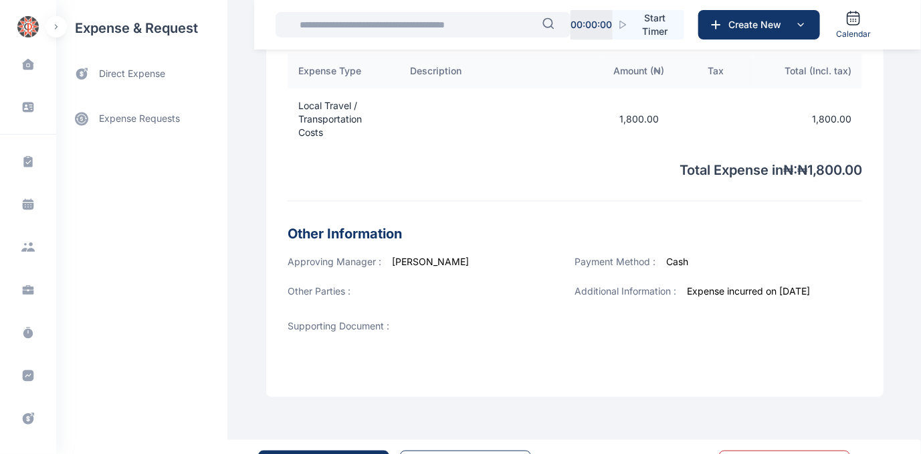
scroll to position [516, 0]
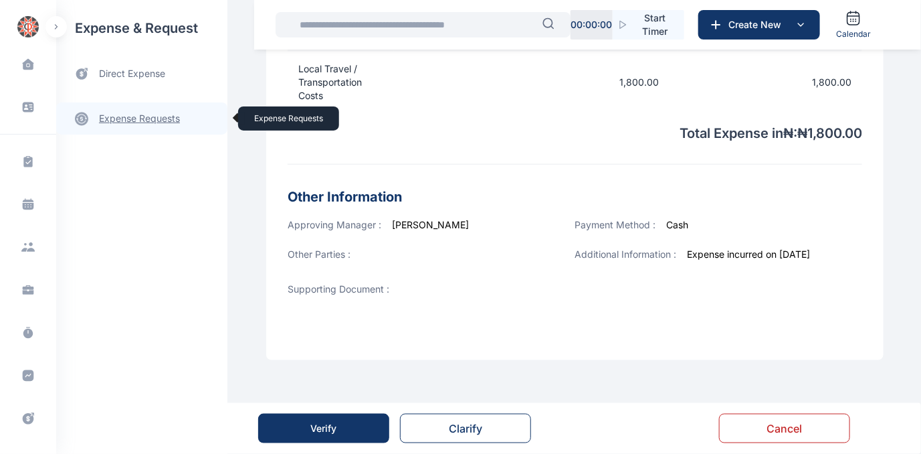
click at [142, 116] on link "expense requests expense requests" at bounding box center [141, 118] width 171 height 32
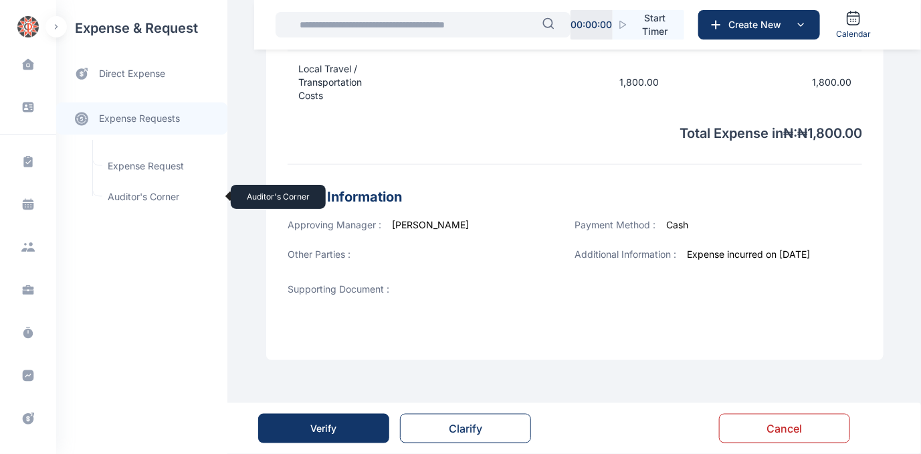
click at [133, 195] on span "Auditor's Corner Auditor's Corner" at bounding box center [160, 196] width 121 height 25
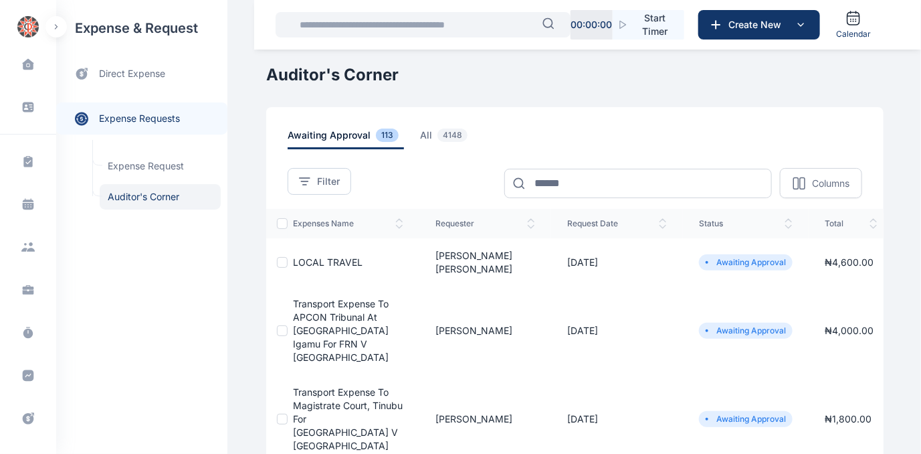
click at [295, 256] on span "LOCAL TRAVEL" at bounding box center [328, 261] width 70 height 11
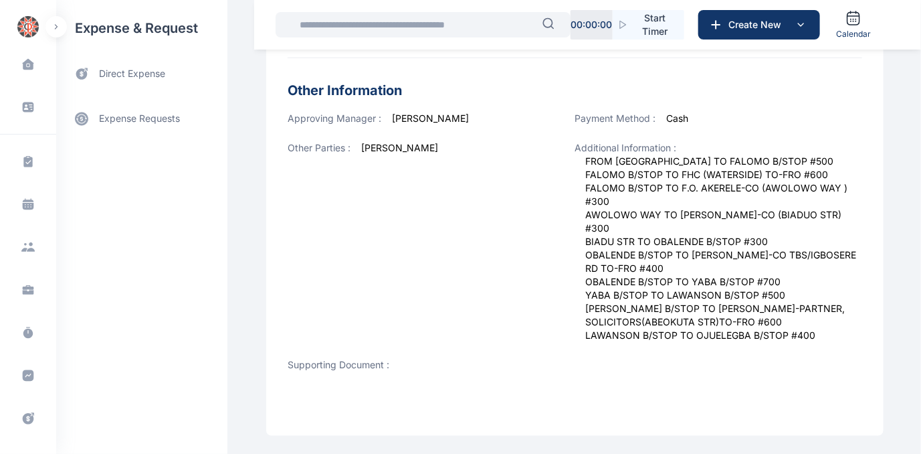
scroll to position [601, 0]
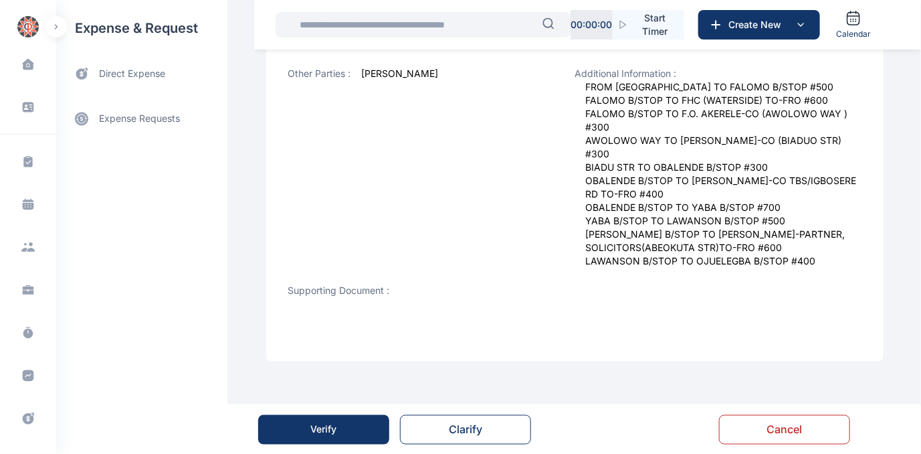
click at [332, 432] on div "Verify" at bounding box center [324, 429] width 26 height 13
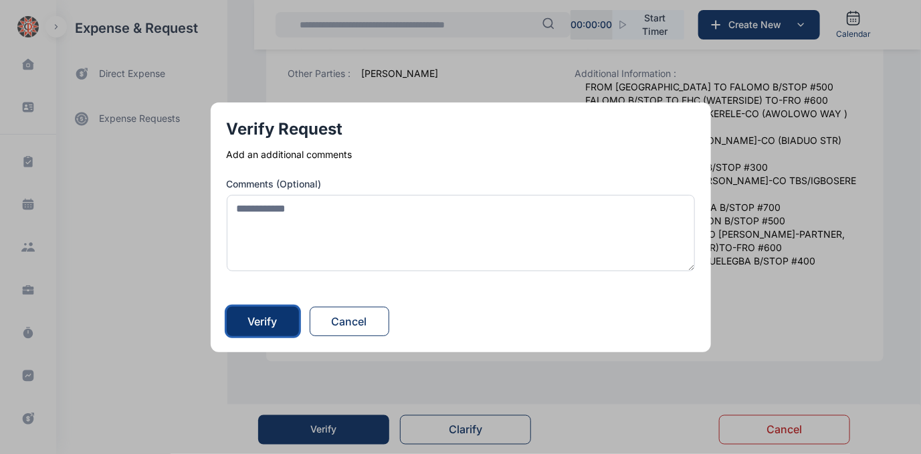
click at [267, 328] on div "Verify" at bounding box center [262, 321] width 29 height 16
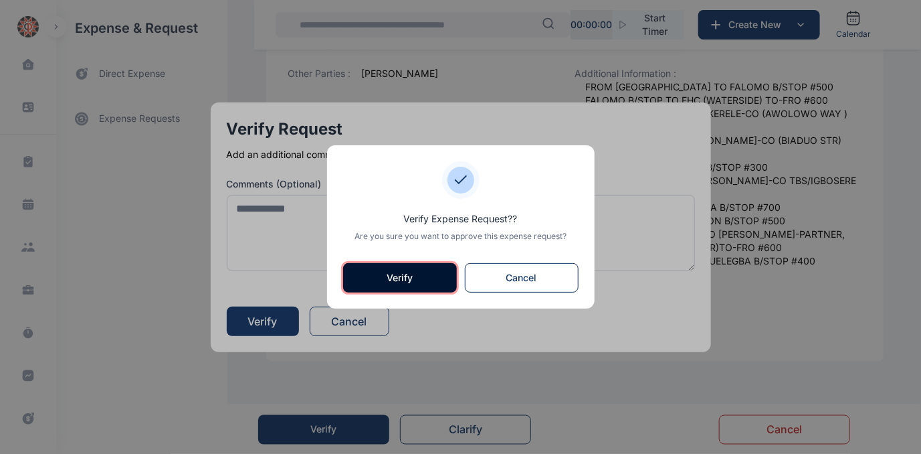
click at [374, 272] on button "Verify" at bounding box center [400, 277] width 114 height 29
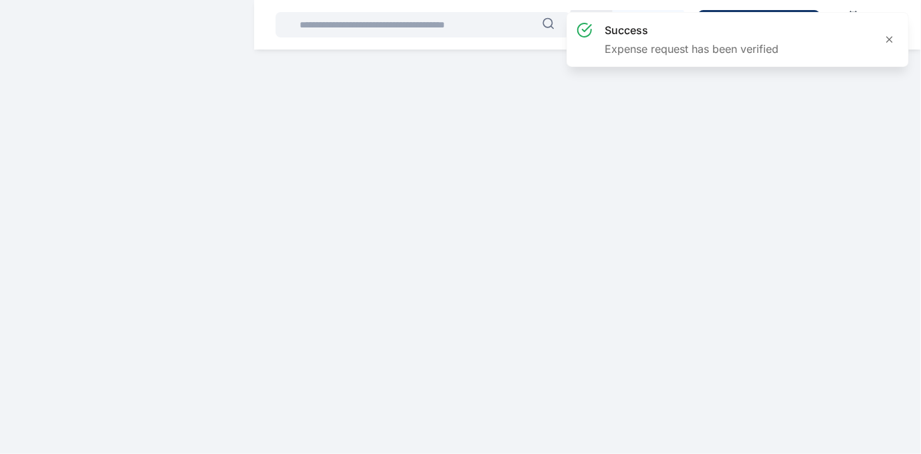
scroll to position [0, 0]
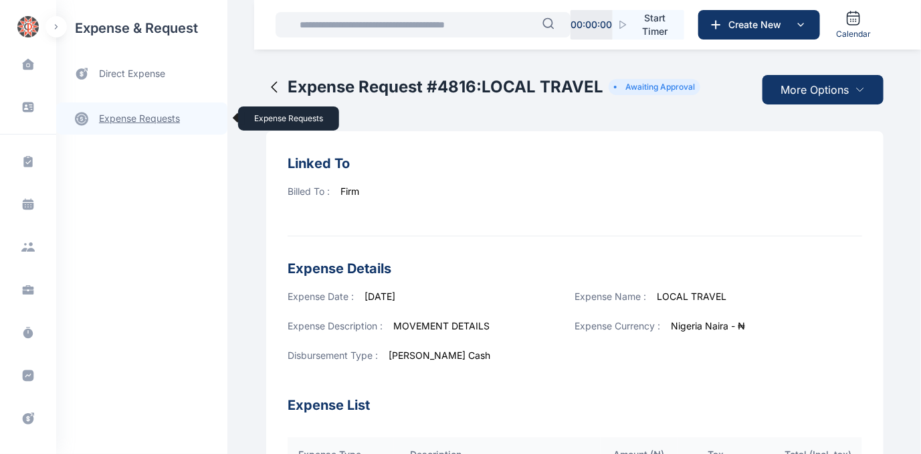
click at [131, 119] on link "expense requests expense requests" at bounding box center [141, 118] width 171 height 32
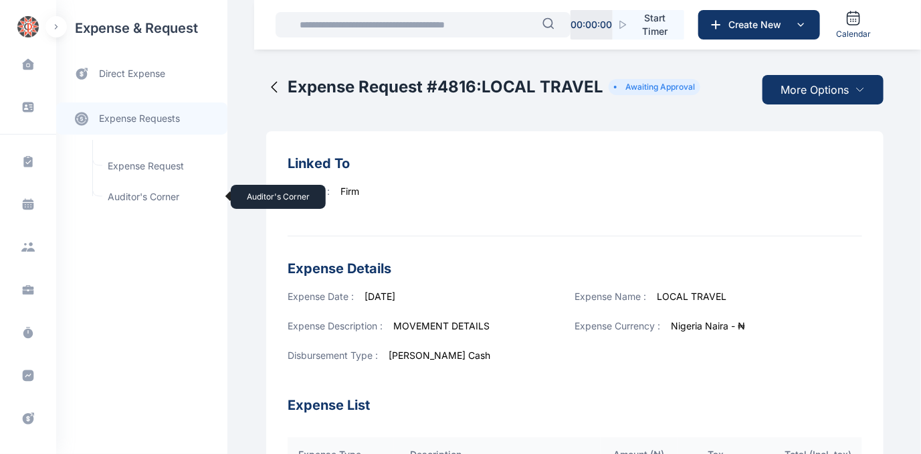
click at [130, 195] on span "Auditor's Corner Auditor's Corner" at bounding box center [160, 196] width 121 height 25
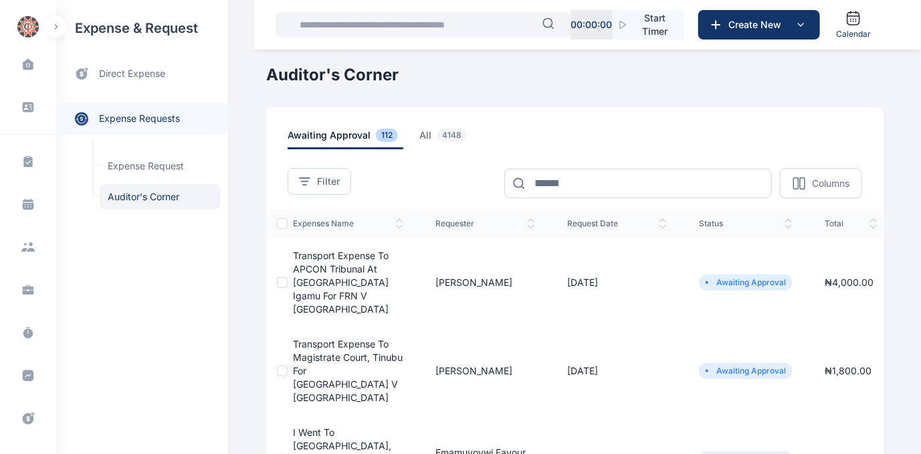
click at [321, 341] on span "Transport expense to Magistrate Court, Tinubu for [GEOGRAPHIC_DATA] v [GEOGRAPH…" at bounding box center [348, 370] width 110 height 65
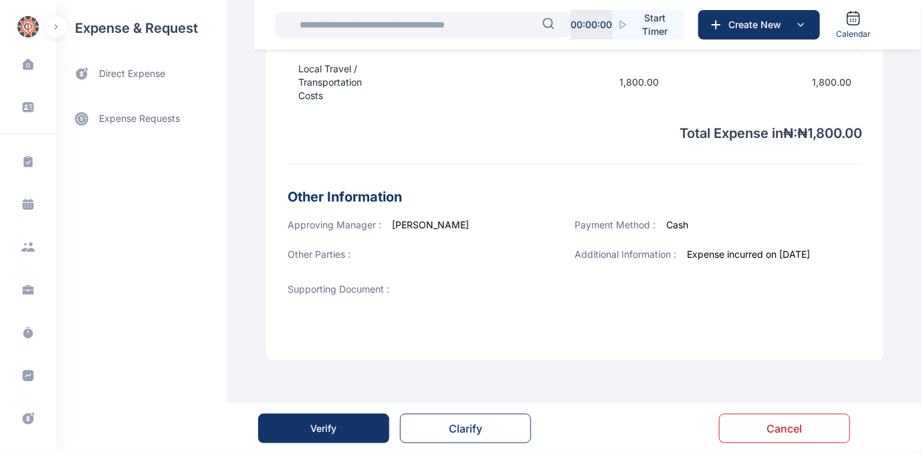
scroll to position [516, 0]
click at [330, 435] on button "Verify" at bounding box center [323, 427] width 131 height 29
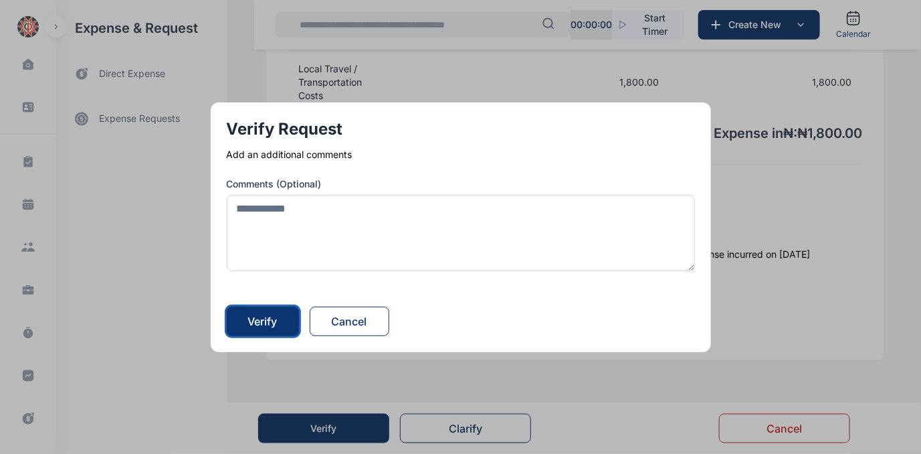
click at [270, 316] on div "Verify" at bounding box center [262, 321] width 29 height 16
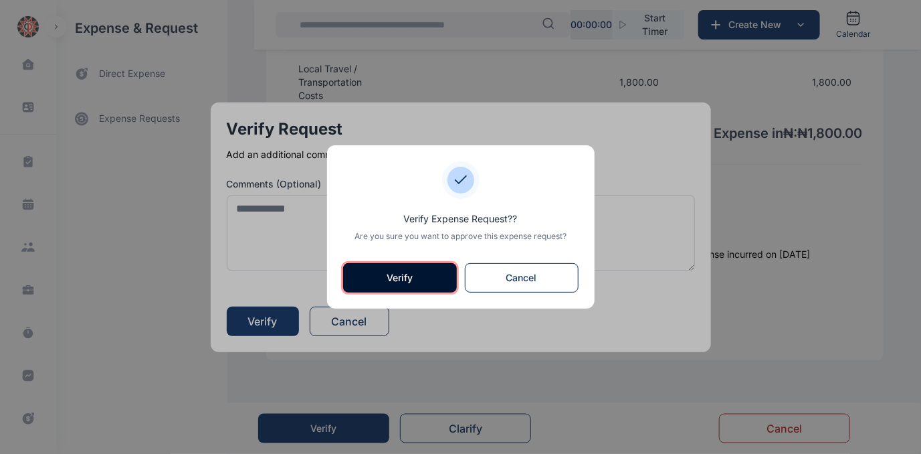
click at [415, 276] on button "Verify" at bounding box center [400, 277] width 114 height 29
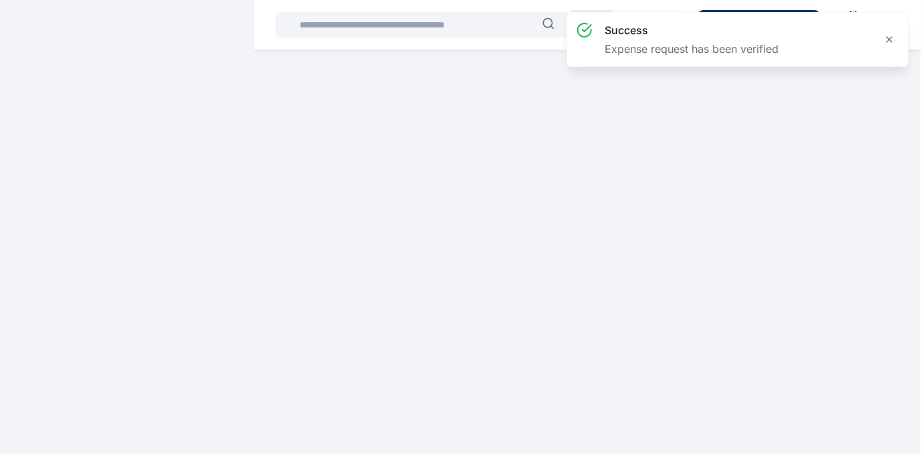
scroll to position [0, 0]
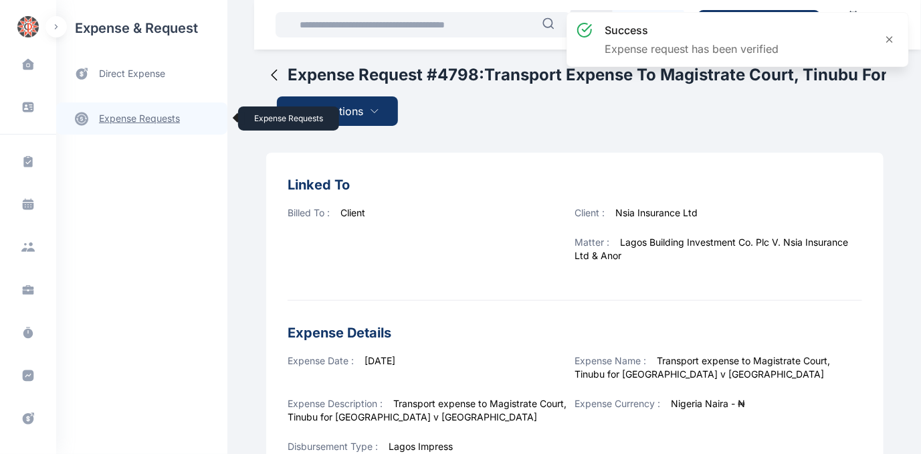
click at [116, 120] on link "expense requests expense requests" at bounding box center [141, 118] width 171 height 32
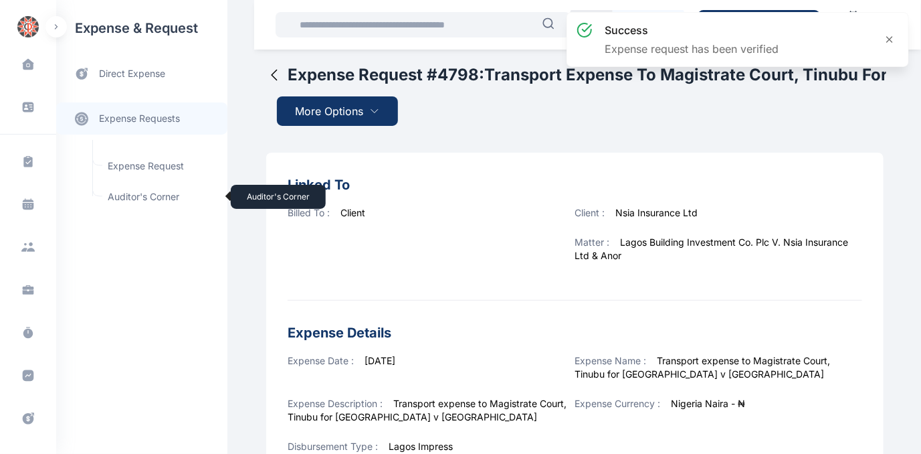
click at [126, 193] on span "Auditor's Corner Auditor's Corner" at bounding box center [160, 196] width 121 height 25
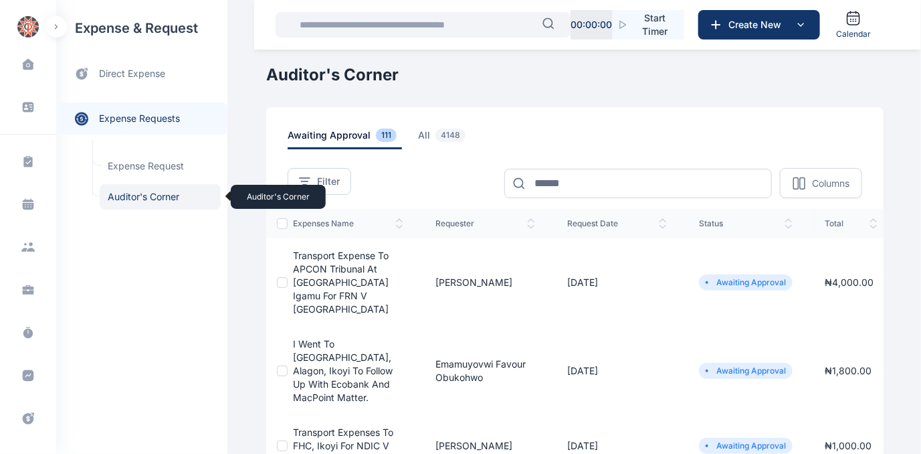
click at [128, 190] on span "Auditor's Corner Auditor's Corner" at bounding box center [160, 196] width 121 height 25
click at [126, 197] on span "Auditor's Corner Auditor's Corner" at bounding box center [160, 196] width 121 height 25
click at [139, 193] on span "Auditor's Corner Auditor's Corner" at bounding box center [160, 196] width 121 height 25
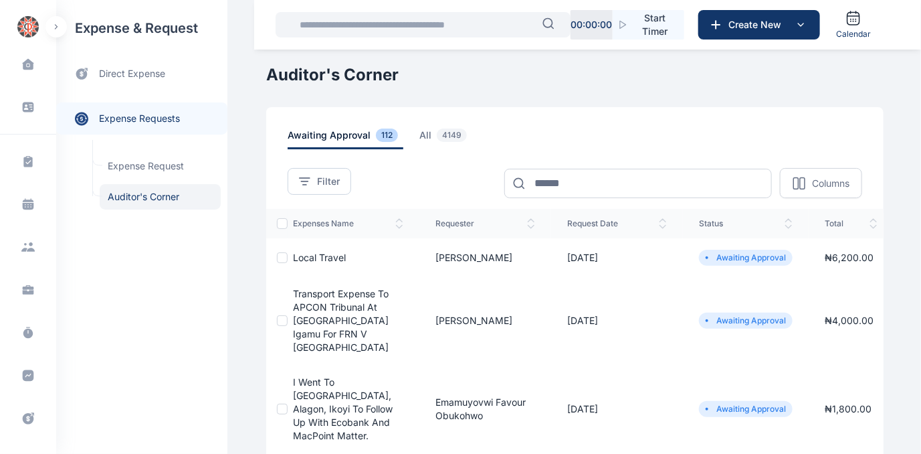
click at [319, 254] on span "Local Travel" at bounding box center [319, 257] width 53 height 11
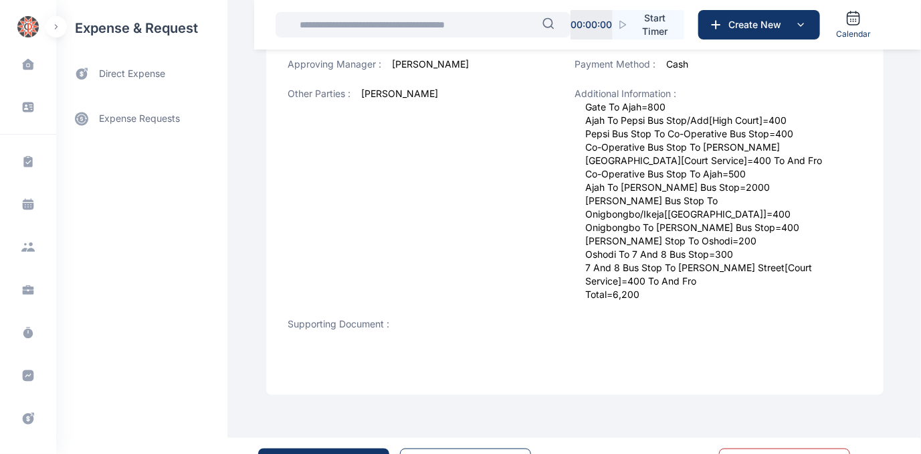
scroll to position [601, 0]
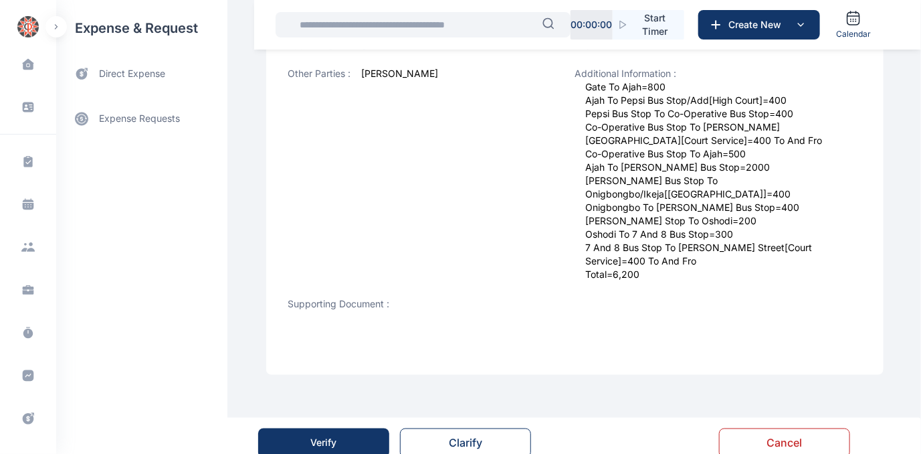
click at [332, 436] on div "Verify" at bounding box center [324, 442] width 26 height 13
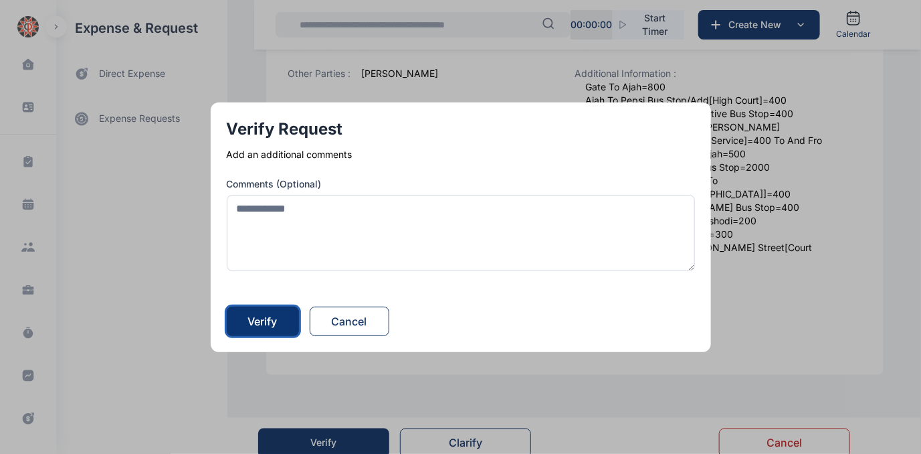
click at [262, 323] on div "Verify" at bounding box center [262, 321] width 29 height 16
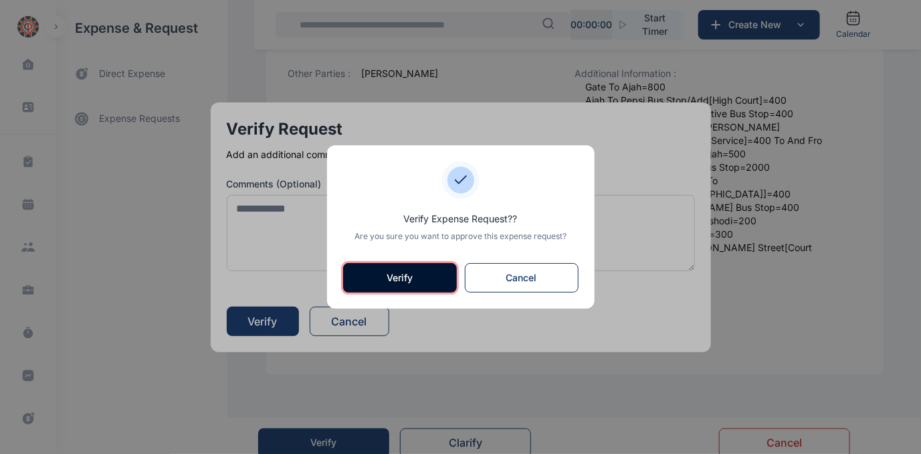
click at [417, 272] on button "Verify" at bounding box center [400, 277] width 114 height 29
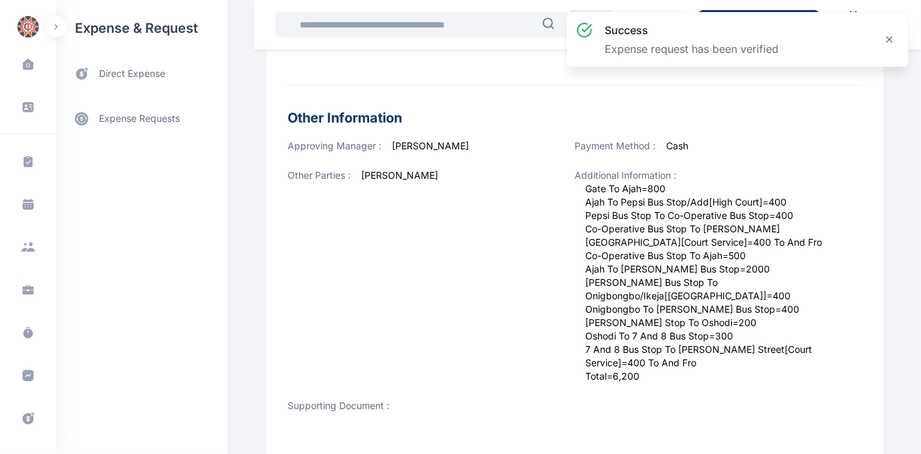
scroll to position [486, 0]
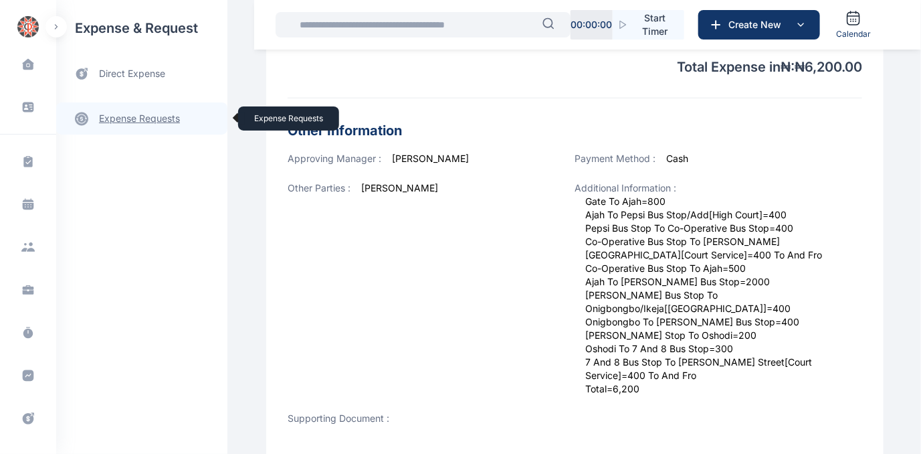
click at [114, 120] on link "expense requests expense requests" at bounding box center [141, 118] width 171 height 32
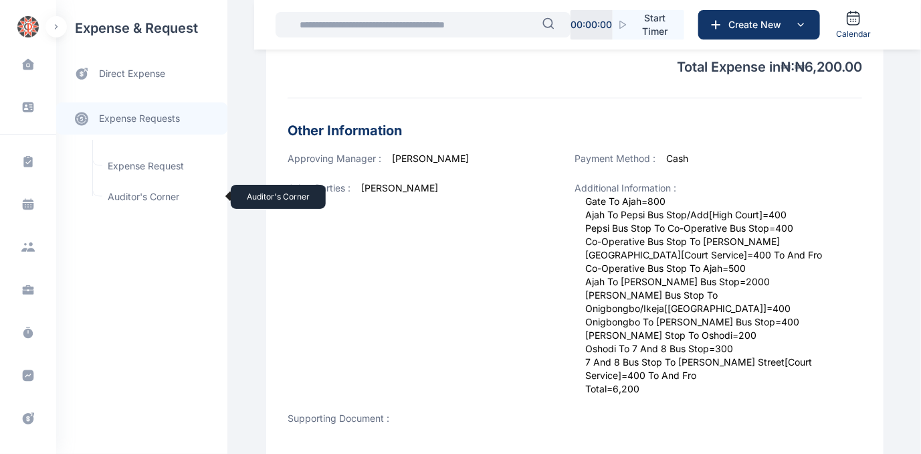
click at [123, 197] on span "Auditor's Corner Auditor's Corner" at bounding box center [160, 196] width 121 height 25
